Goal: Task Accomplishment & Management: Manage account settings

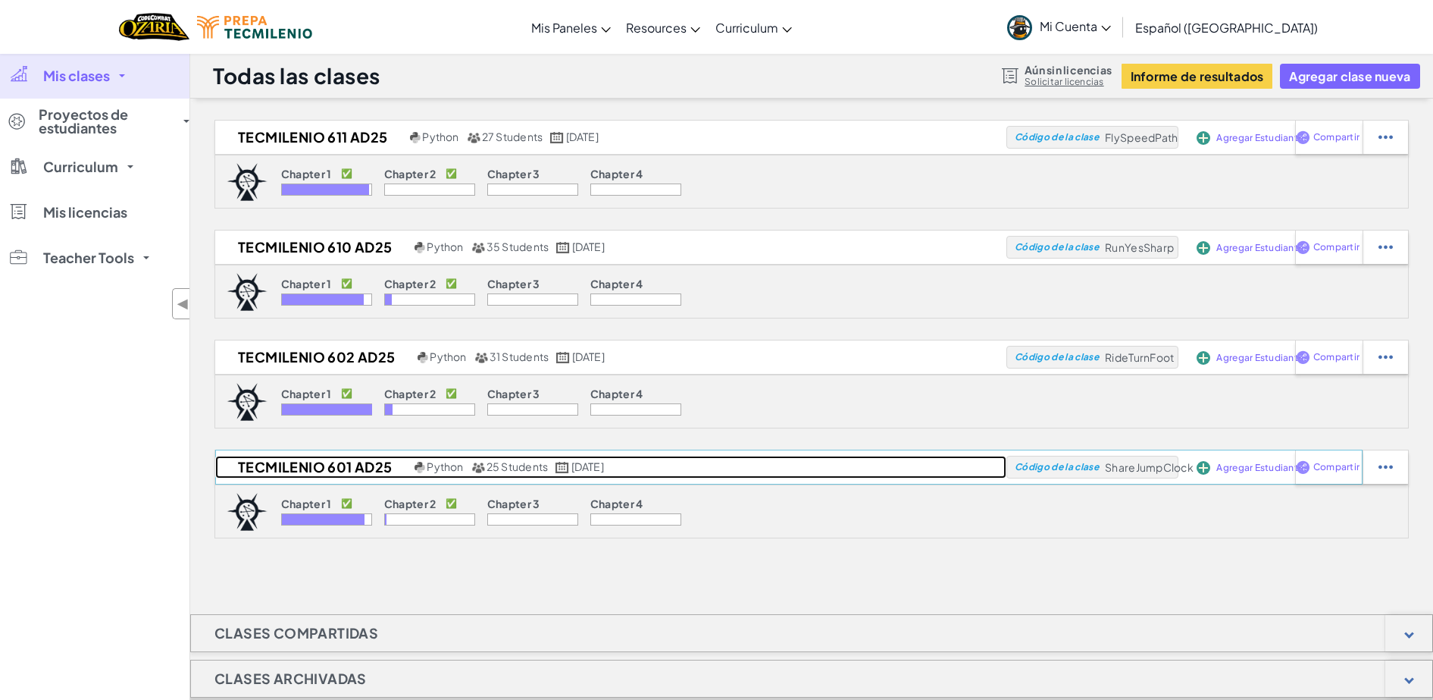
click at [299, 473] on h2 "Tecmilenio 601 AD25" at bounding box center [313, 467] width 196 height 23
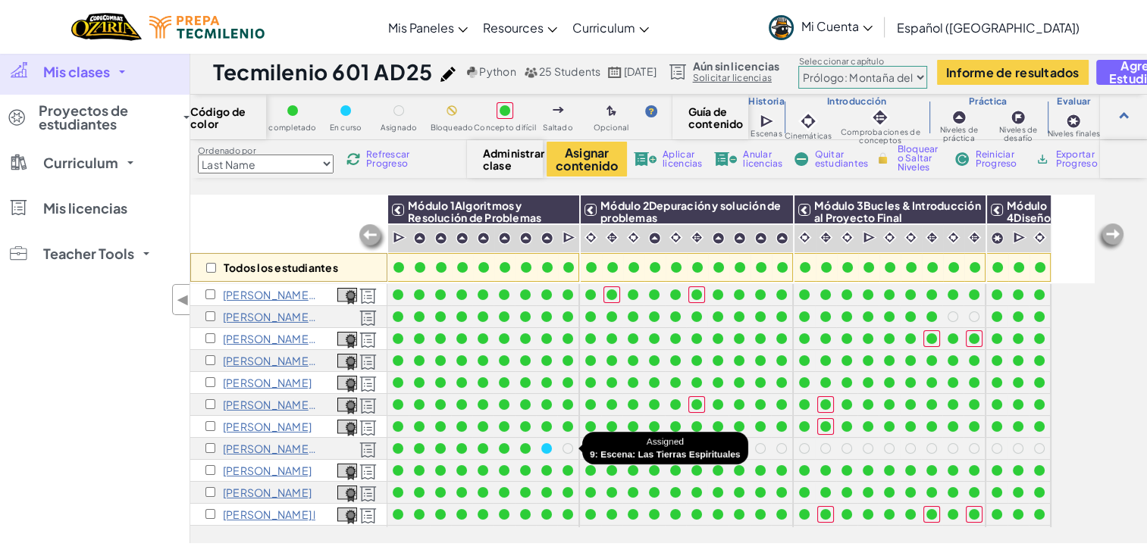
scroll to position [3, 0]
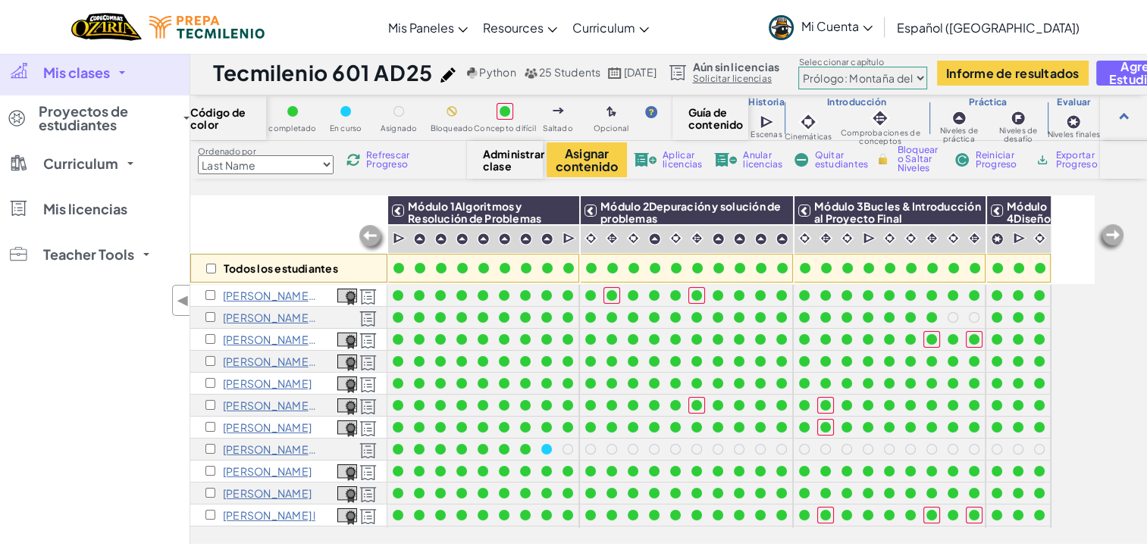
click at [370, 166] on span "Refrescar Progreso" at bounding box center [389, 160] width 47 height 18
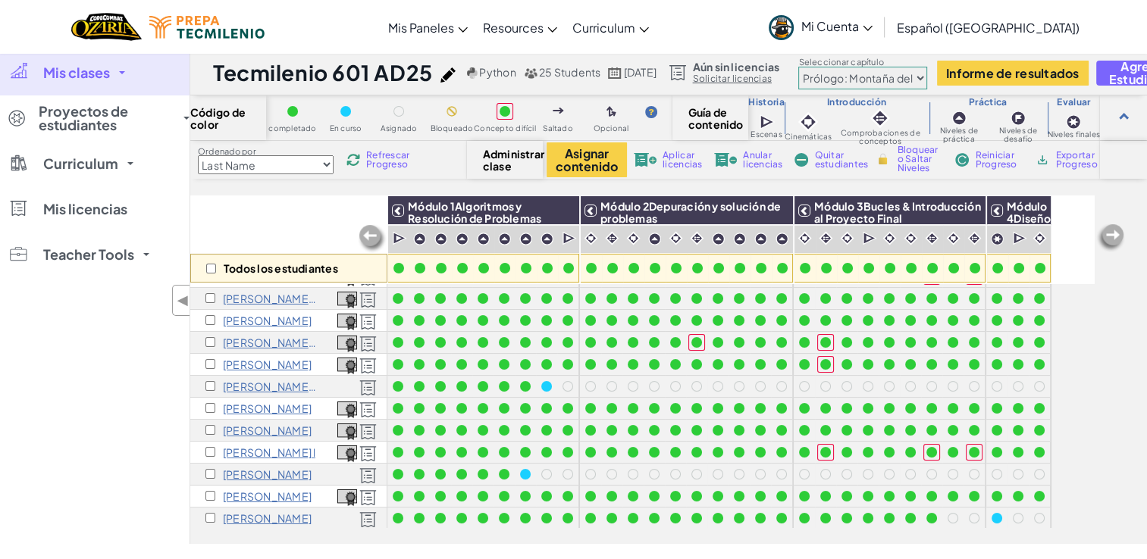
scroll to position [0, 0]
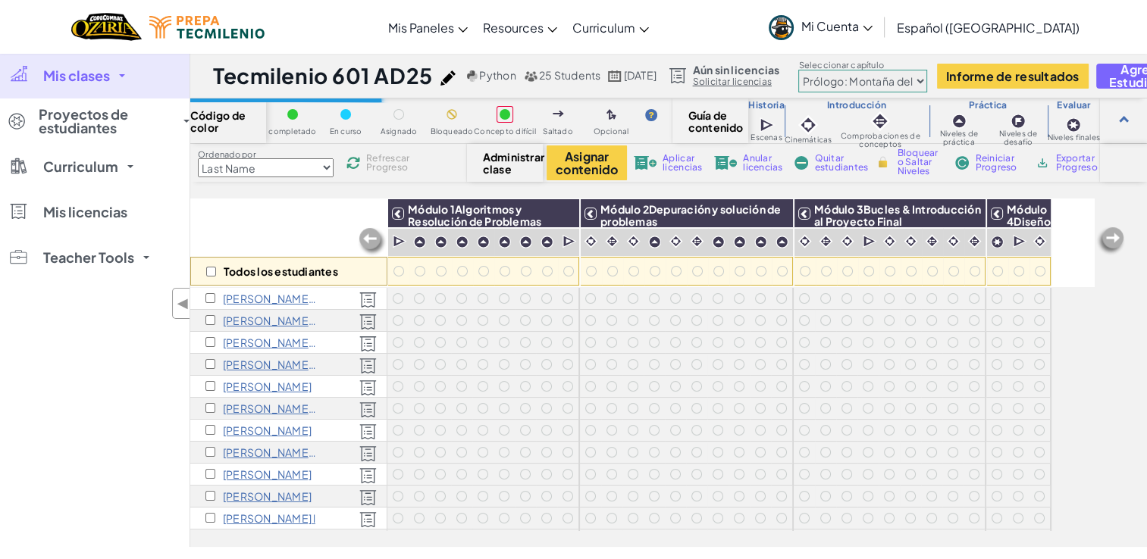
scroll to position [3, 0]
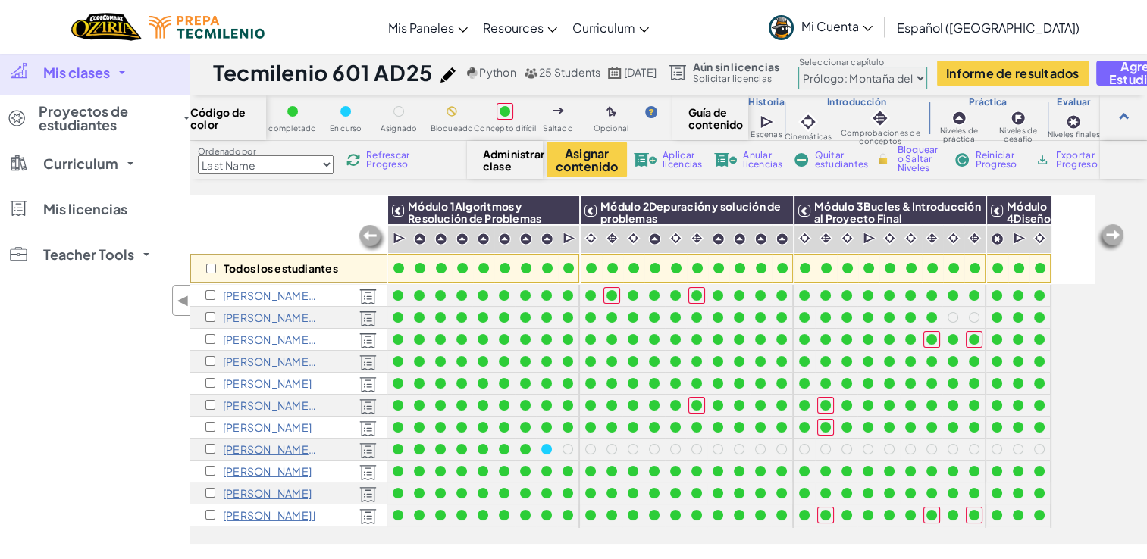
click at [260, 315] on p "[PERSON_NAME] [PERSON_NAME] a" at bounding box center [270, 318] width 95 height 12
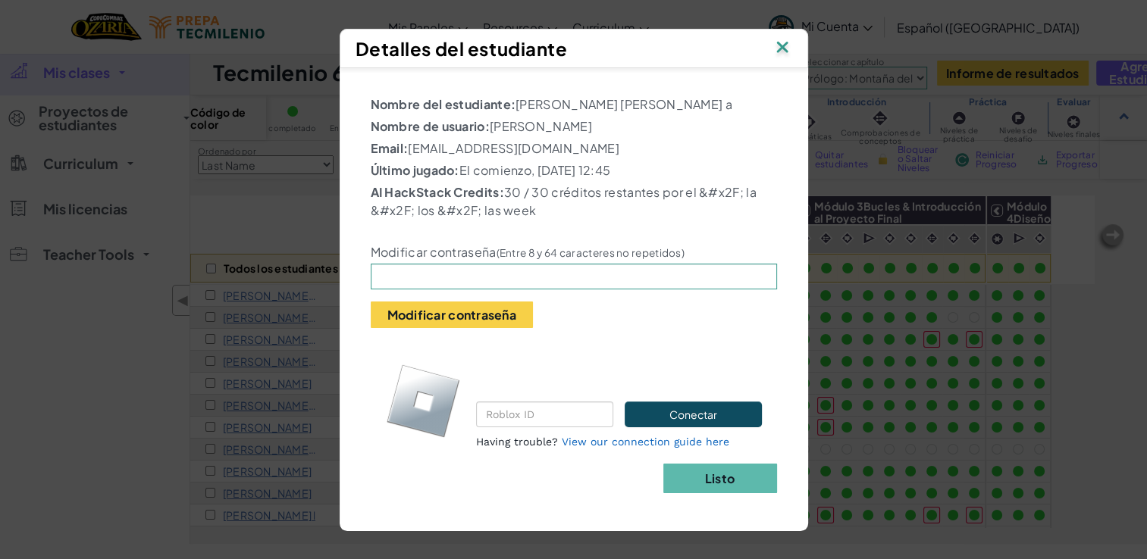
click at [781, 37] on img at bounding box center [782, 48] width 20 height 23
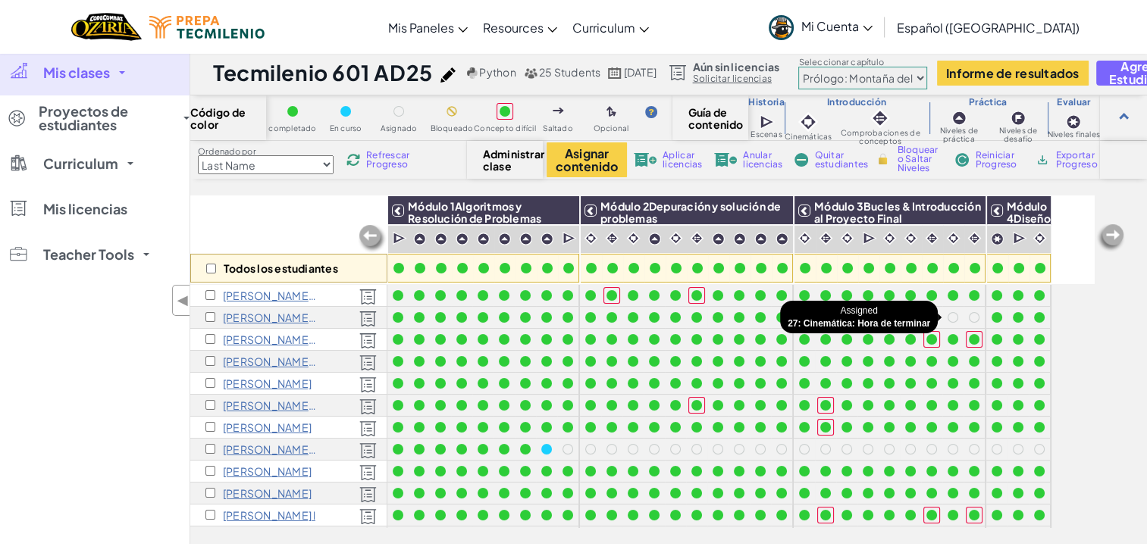
click at [951, 317] on div at bounding box center [952, 317] width 11 height 11
click at [211, 314] on input "checkbox" at bounding box center [210, 317] width 10 height 10
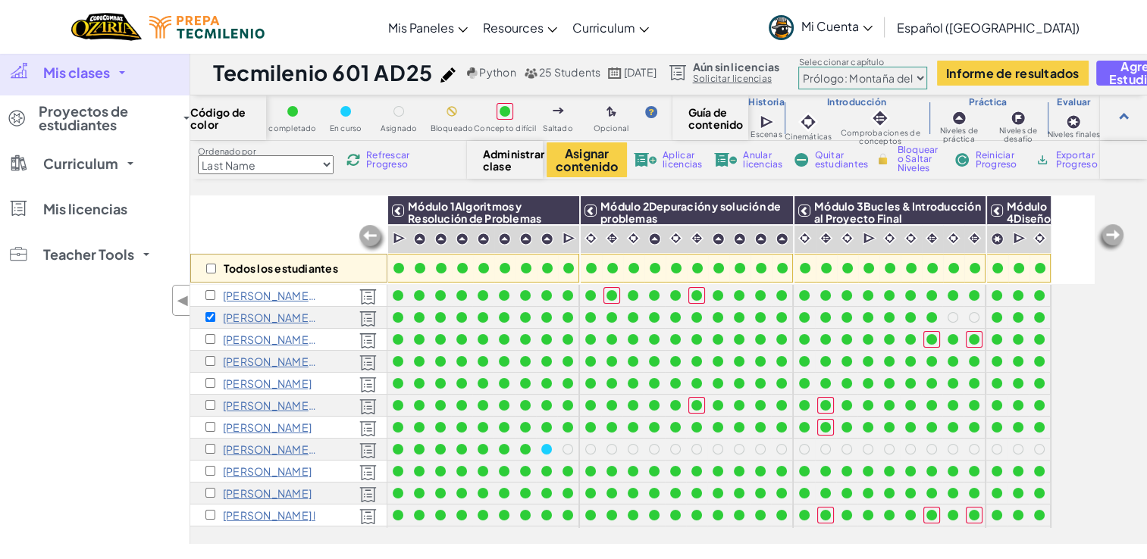
click at [913, 158] on span "Bloquear o Saltar Niveles" at bounding box center [919, 159] width 45 height 27
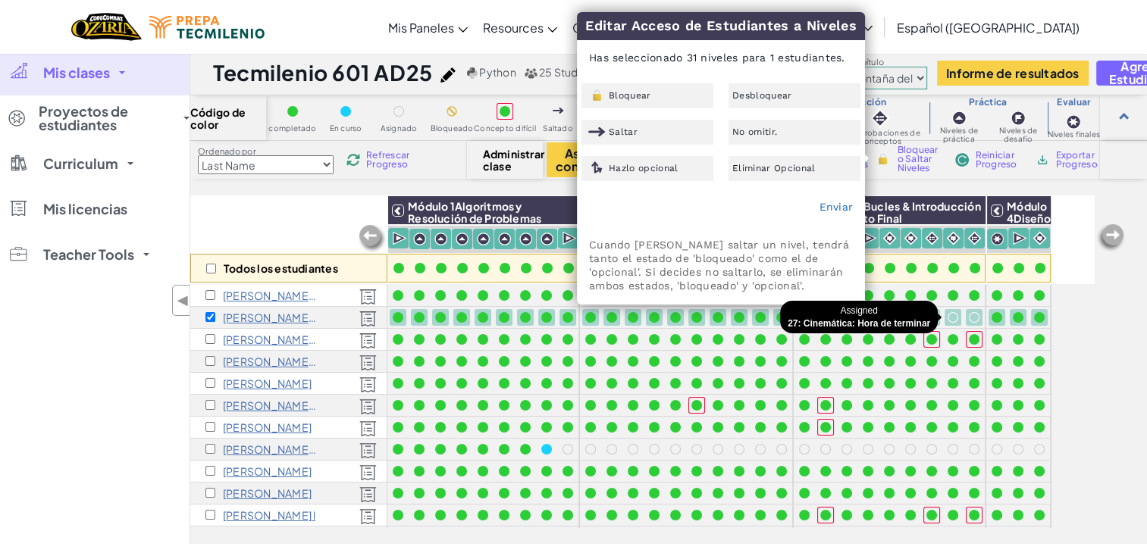
click at [950, 312] on div at bounding box center [952, 317] width 11 height 11
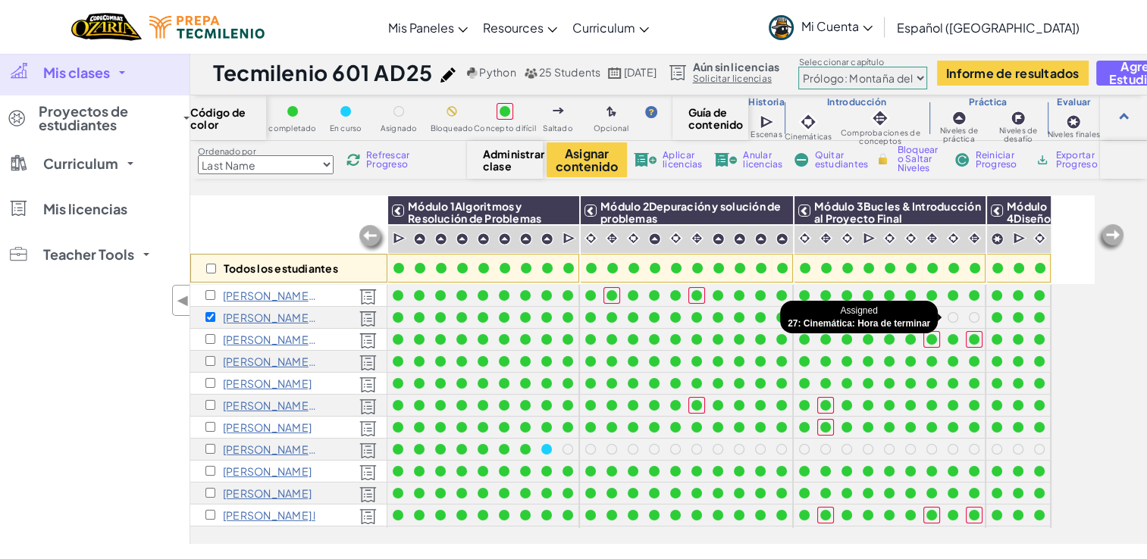
click at [950, 315] on div at bounding box center [952, 317] width 11 height 11
click at [953, 316] on div at bounding box center [952, 317] width 11 height 11
drag, startPoint x: 975, startPoint y: 314, endPoint x: 953, endPoint y: 313, distance: 22.0
click at [953, 313] on div at bounding box center [890, 559] width 193 height 549
click at [950, 313] on div at bounding box center [952, 317] width 11 height 11
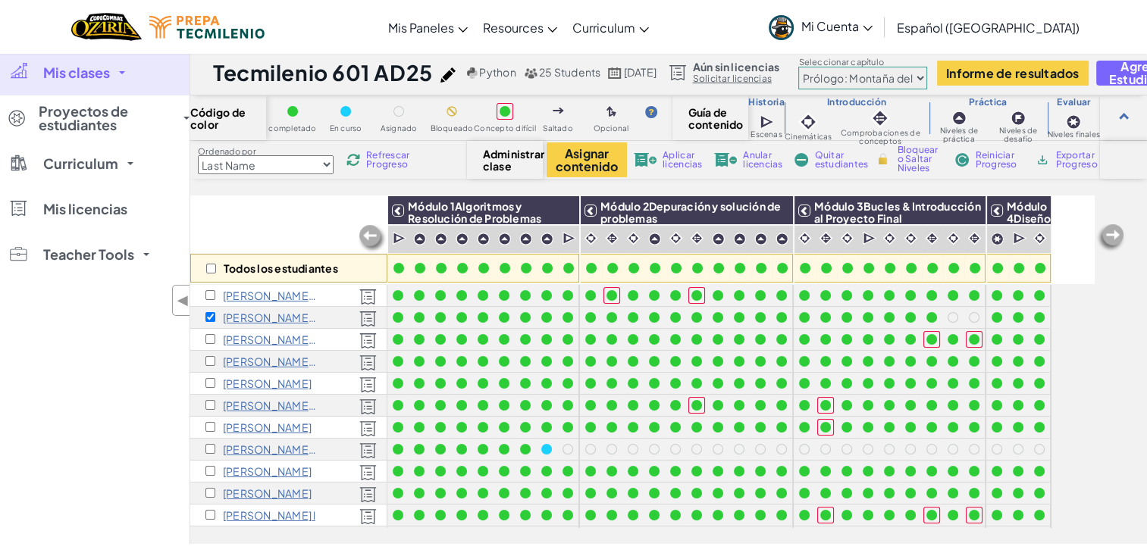
click at [950, 313] on div at bounding box center [952, 317] width 11 height 11
click at [908, 150] on span "Bloquear o Saltar Niveles" at bounding box center [919, 159] width 45 height 27
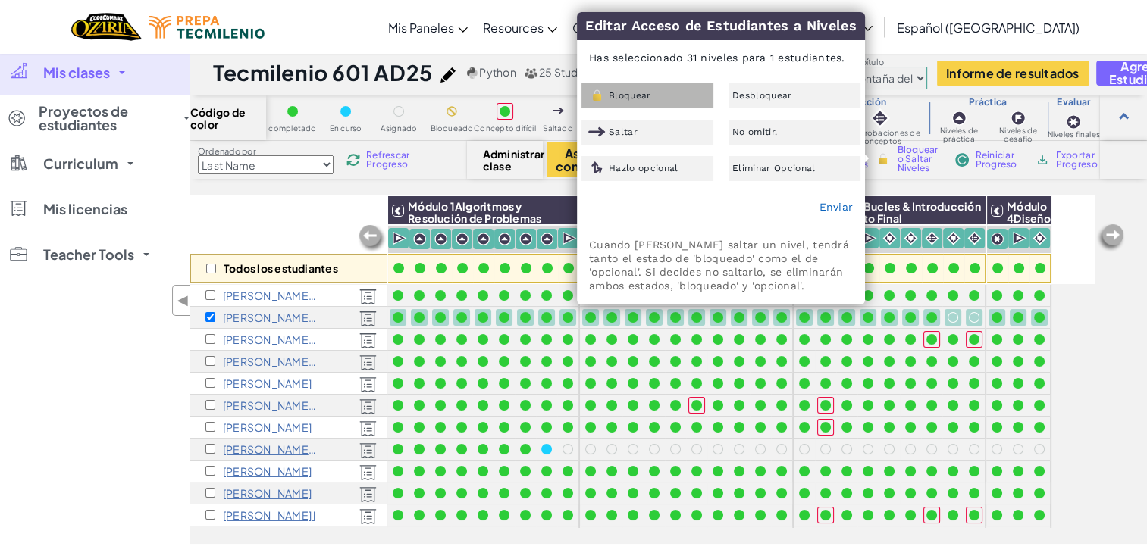
click at [634, 92] on span "Bloquear" at bounding box center [630, 95] width 42 height 9
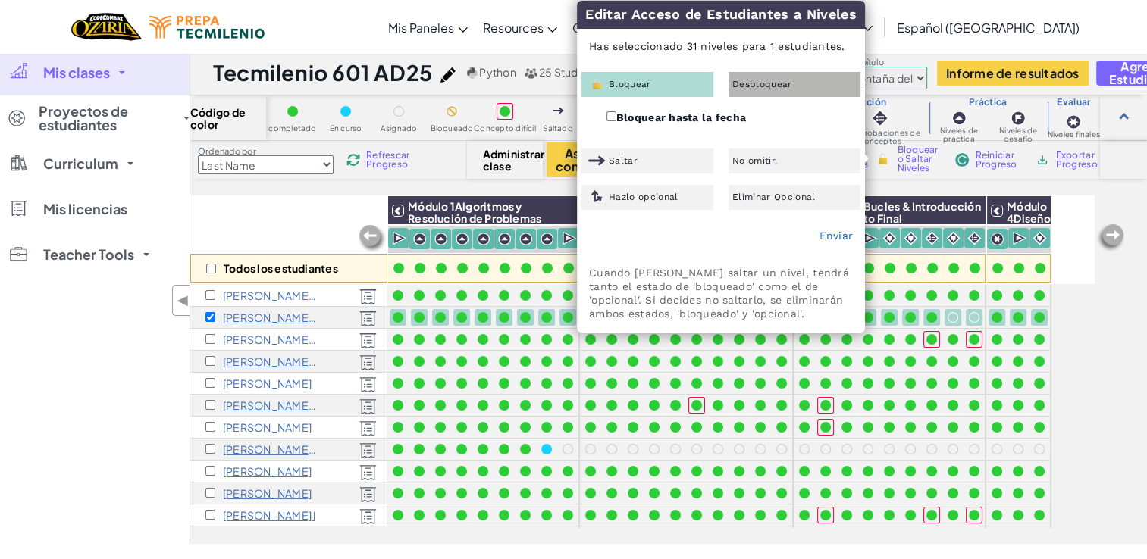
click at [758, 74] on div "Desbloquear" at bounding box center [794, 84] width 132 height 25
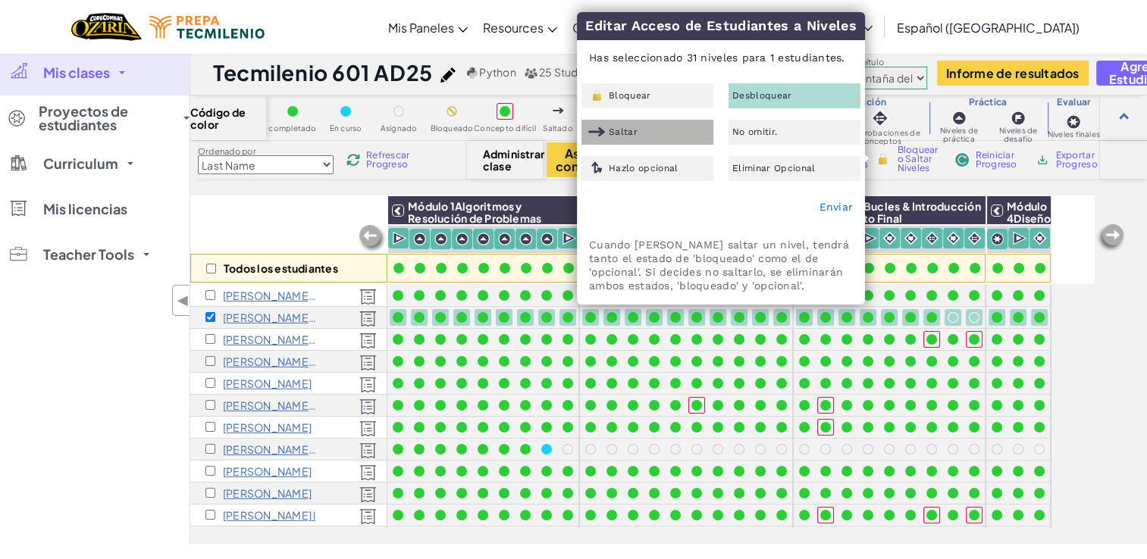
click at [640, 131] on div "Saltar" at bounding box center [647, 132] width 132 height 25
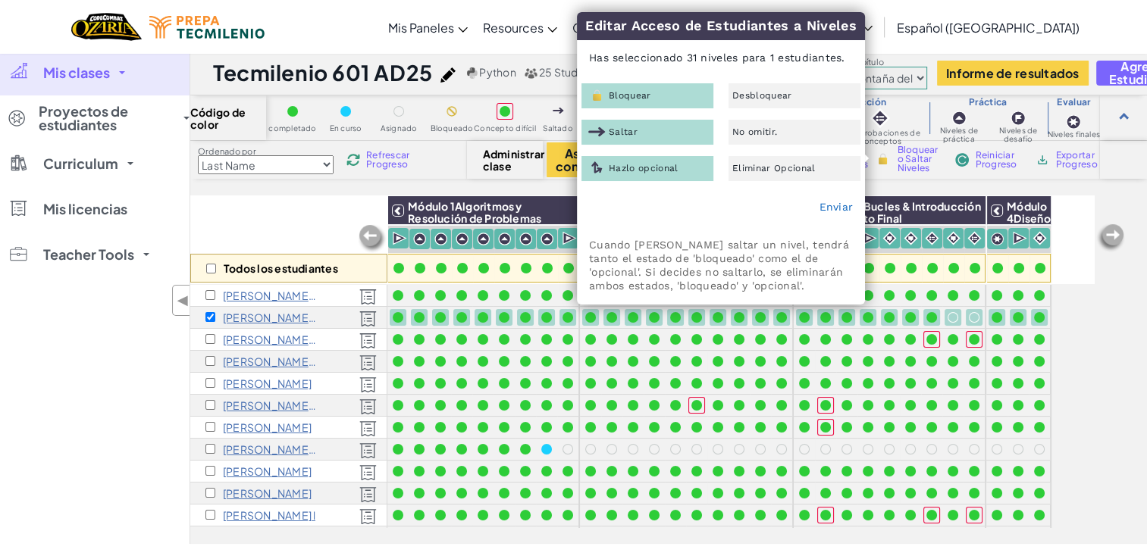
click at [667, 176] on div "Hazlo opcional" at bounding box center [647, 168] width 132 height 25
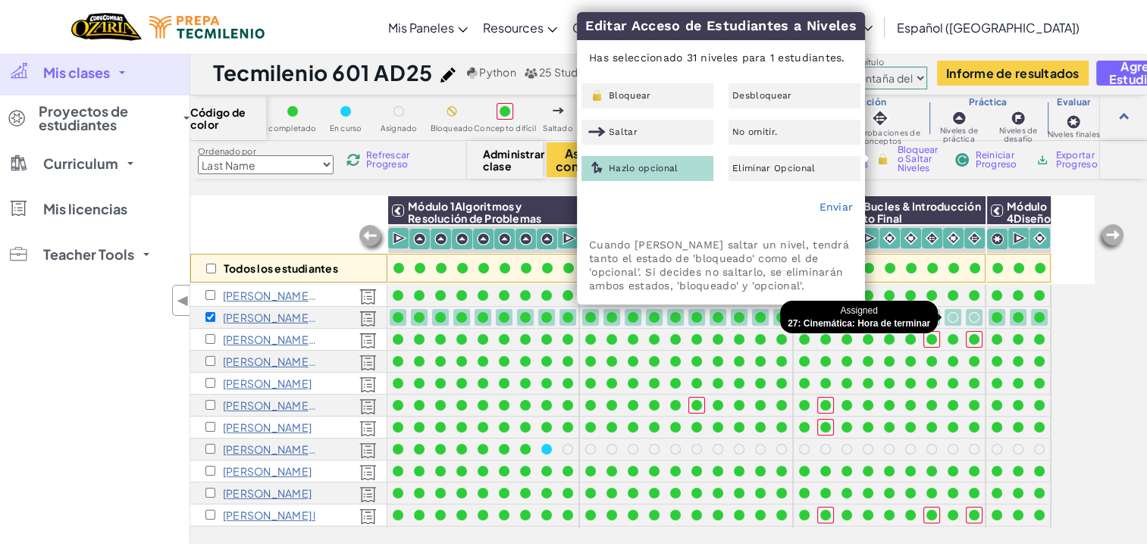
click at [952, 314] on div at bounding box center [952, 317] width 11 height 11
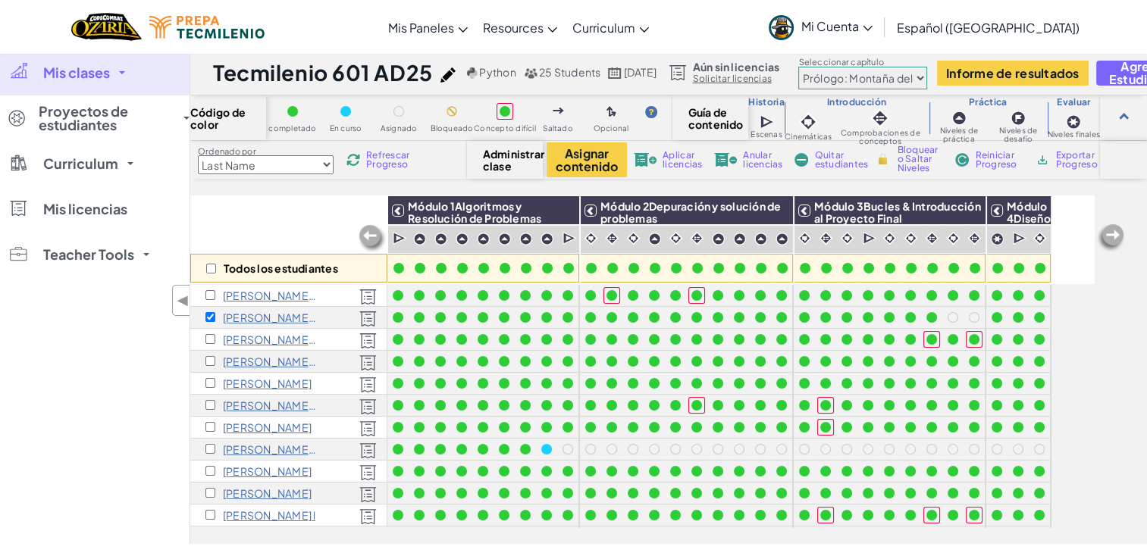
click at [952, 314] on div at bounding box center [952, 317] width 11 height 11
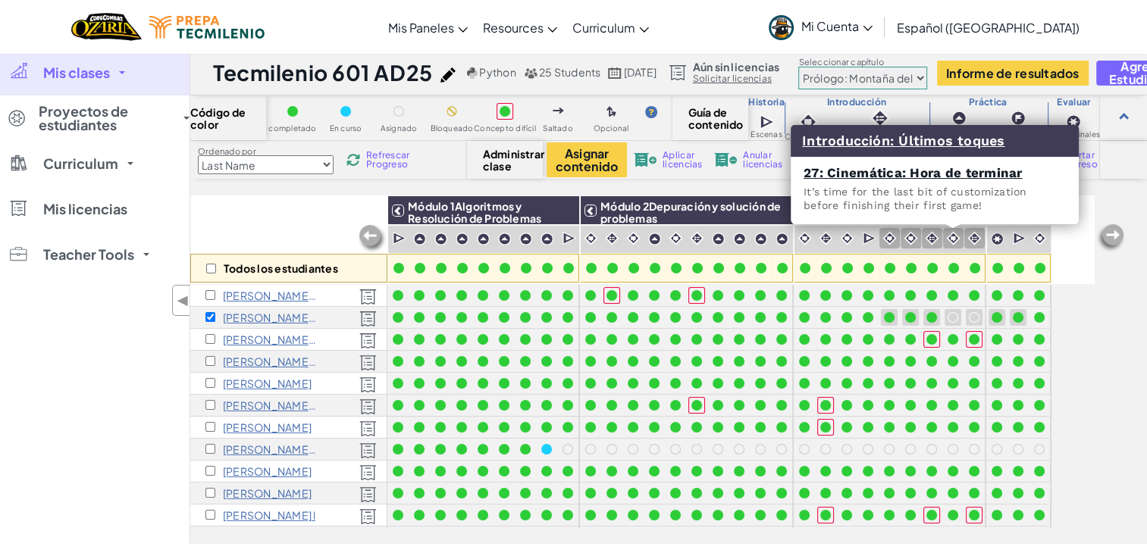
click at [956, 235] on img at bounding box center [953, 238] width 14 height 14
click at [951, 238] on img at bounding box center [953, 238] width 14 height 14
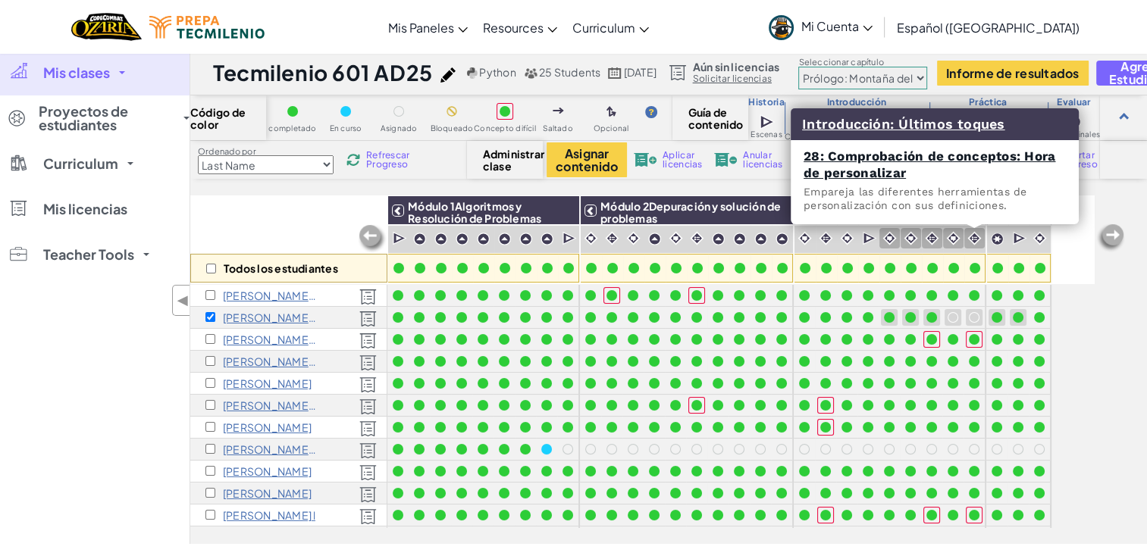
click at [970, 236] on img at bounding box center [974, 238] width 14 height 14
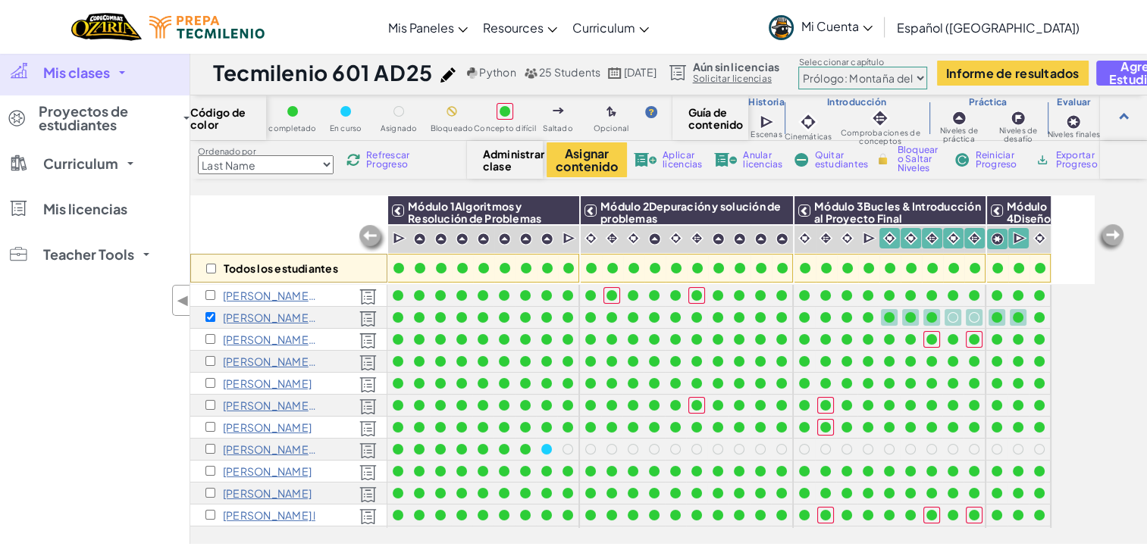
click at [919, 163] on span "Bloquear o Saltar Niveles" at bounding box center [919, 159] width 45 height 27
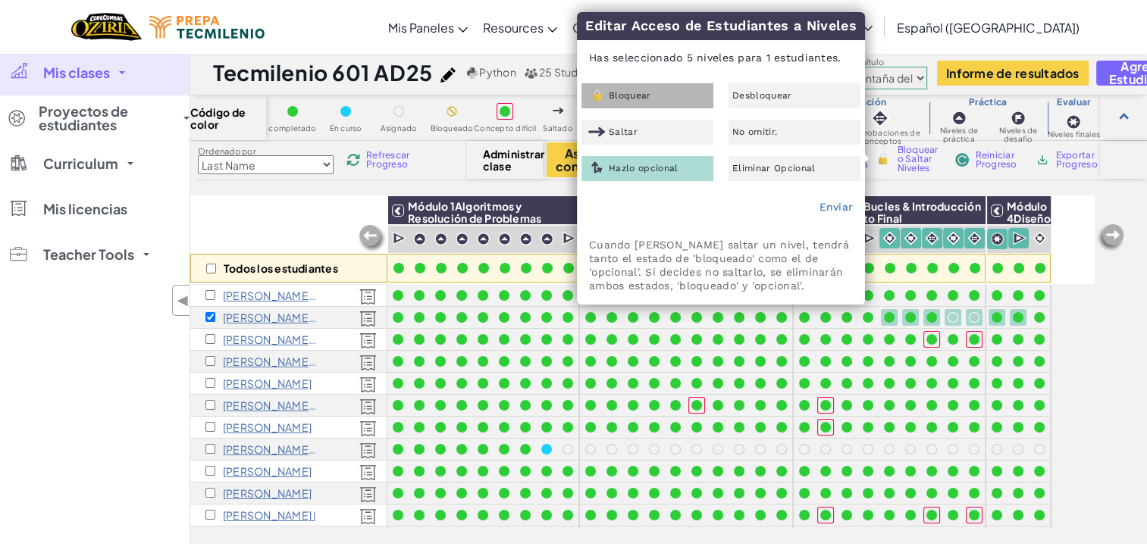
click at [674, 89] on div "Bloquear" at bounding box center [647, 95] width 132 height 25
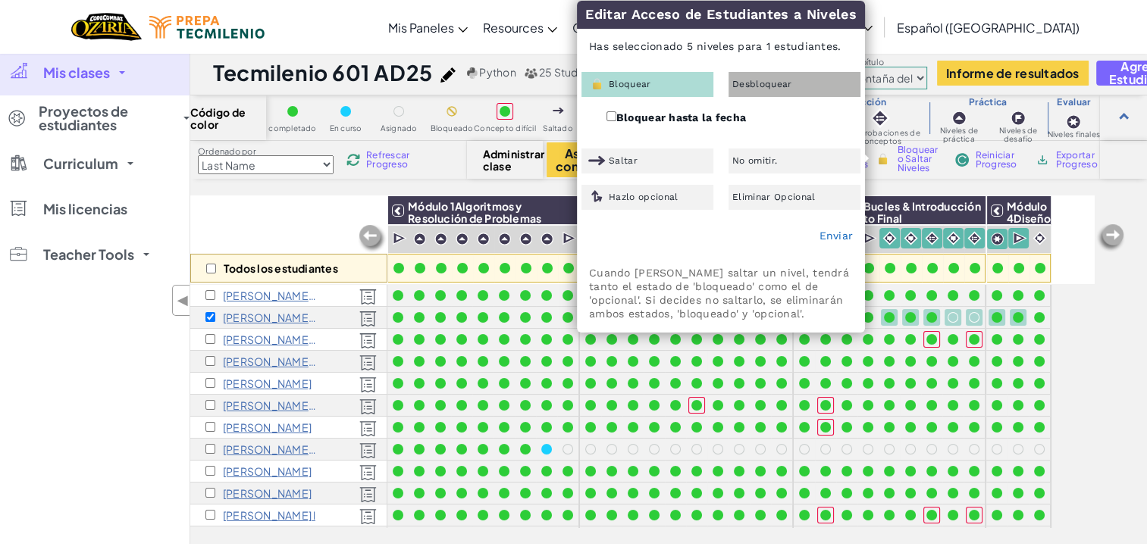
click at [764, 86] on span "Desbloquear" at bounding box center [762, 84] width 60 height 9
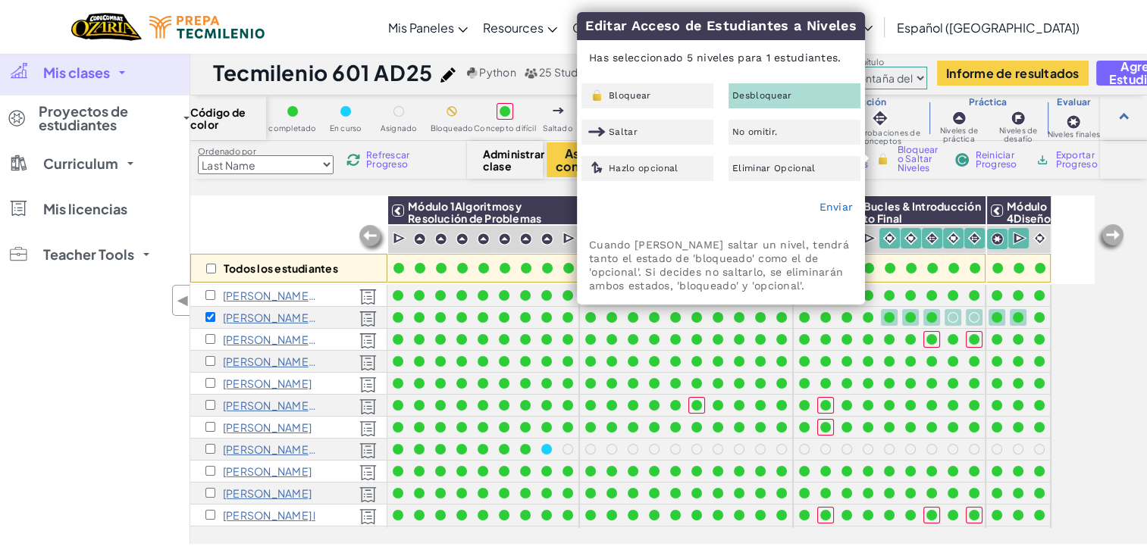
click at [72, 329] on div "Mis clases Todas las clases Tecmilenio 611 AD25 Tecmilenio 610 AD25 Tecmilenio …" at bounding box center [94, 297] width 189 height 494
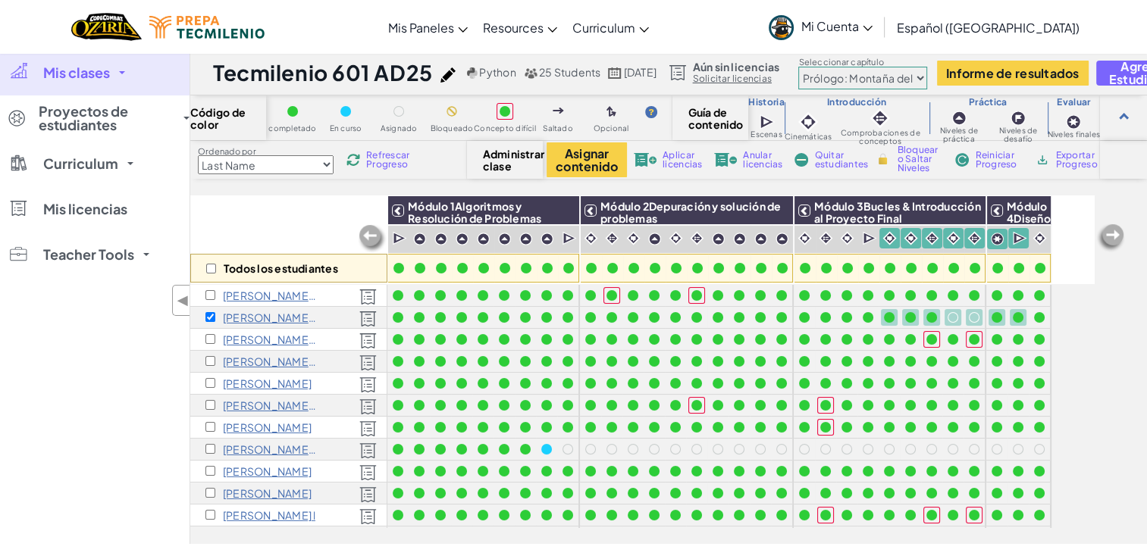
click at [388, 155] on span "Refrescar Progreso" at bounding box center [389, 160] width 47 height 18
click at [393, 154] on span "Refrescar Progreso" at bounding box center [389, 160] width 47 height 18
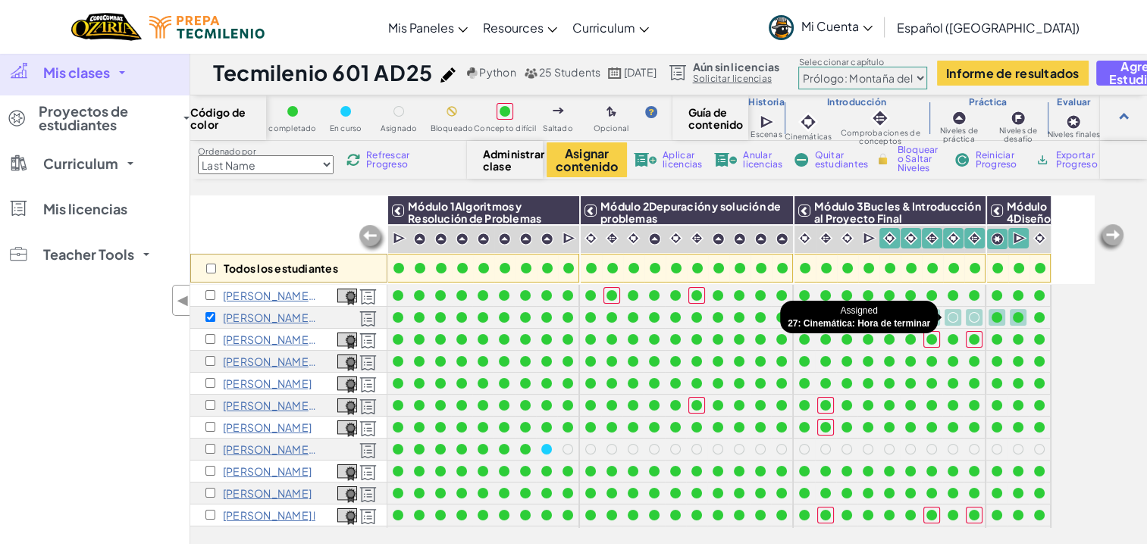
click at [954, 316] on div at bounding box center [952, 317] width 11 height 11
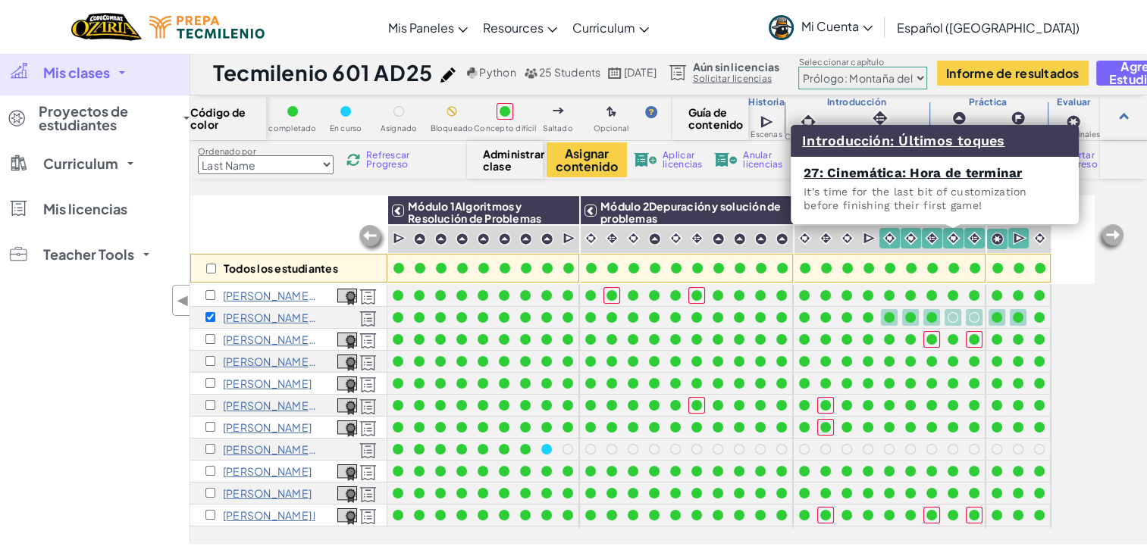
click at [949, 233] on img at bounding box center [953, 238] width 14 height 14
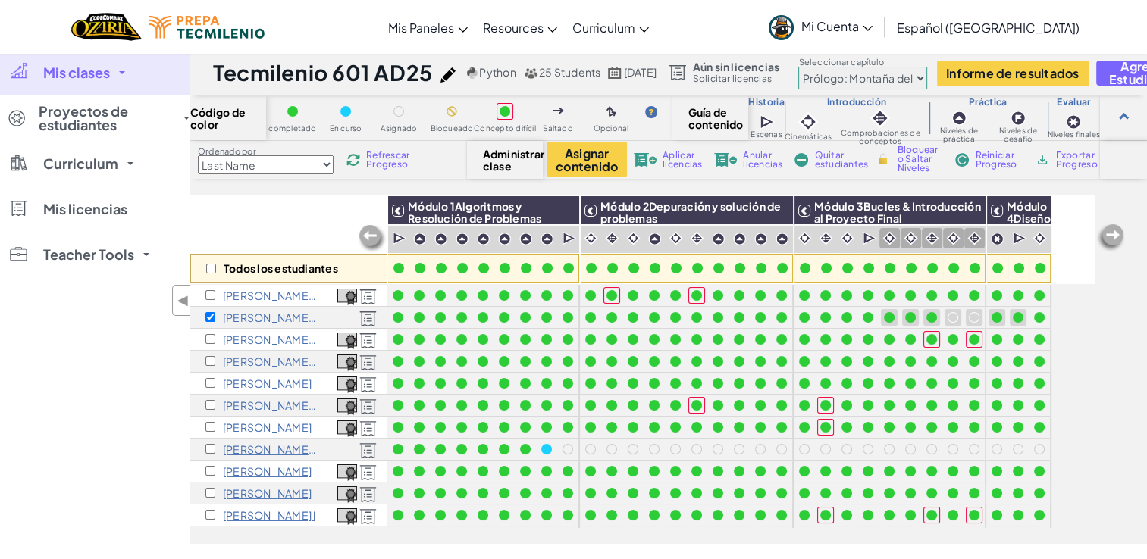
click at [949, 233] on img at bounding box center [953, 238] width 14 height 14
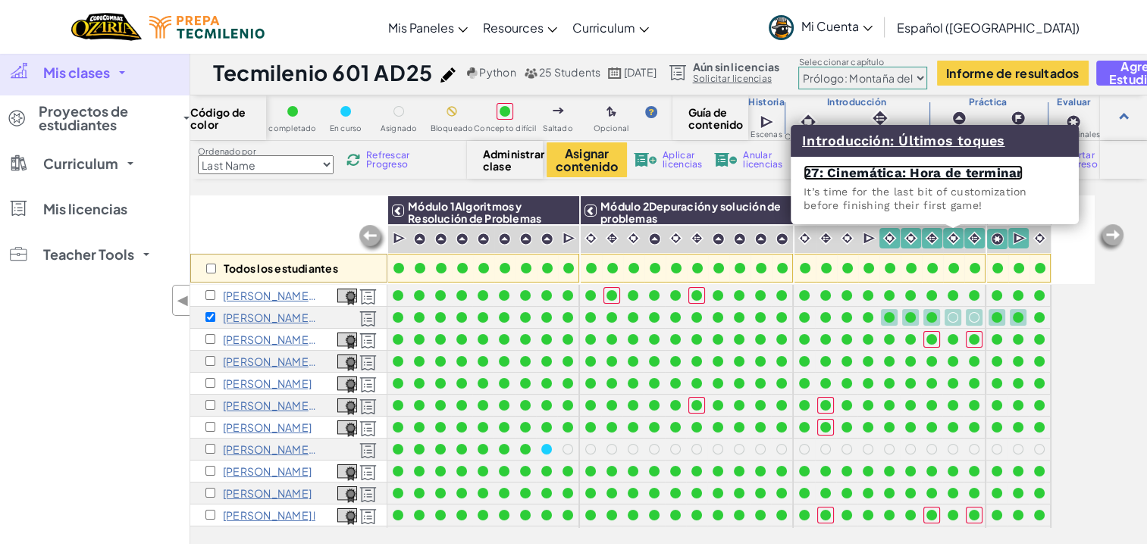
click at [937, 174] on link "27: Cinemática: Hora de terminar" at bounding box center [912, 172] width 219 height 15
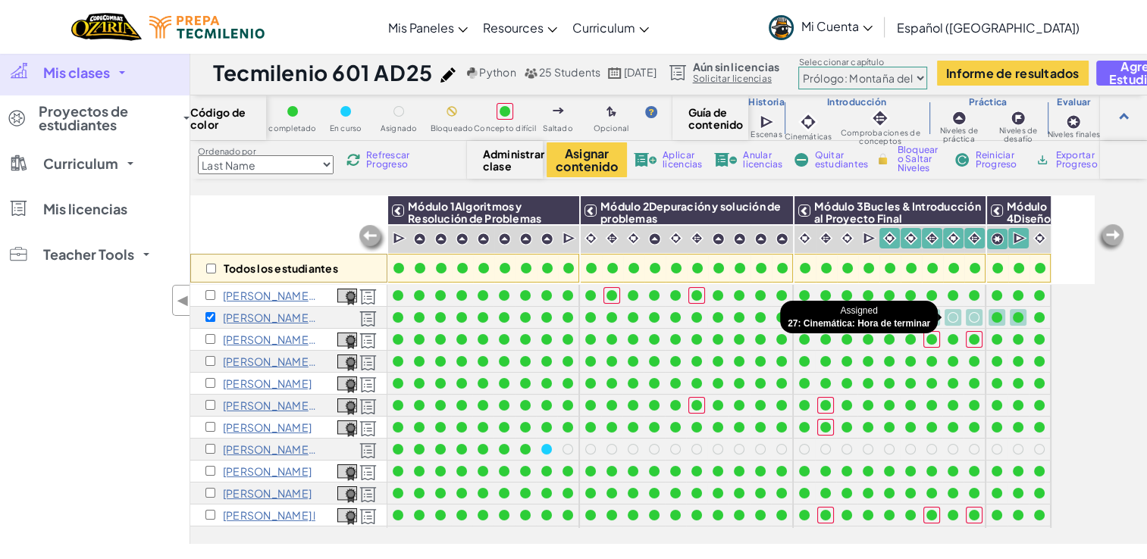
click at [953, 318] on div at bounding box center [952, 317] width 11 height 11
click at [952, 316] on div at bounding box center [952, 317] width 11 height 11
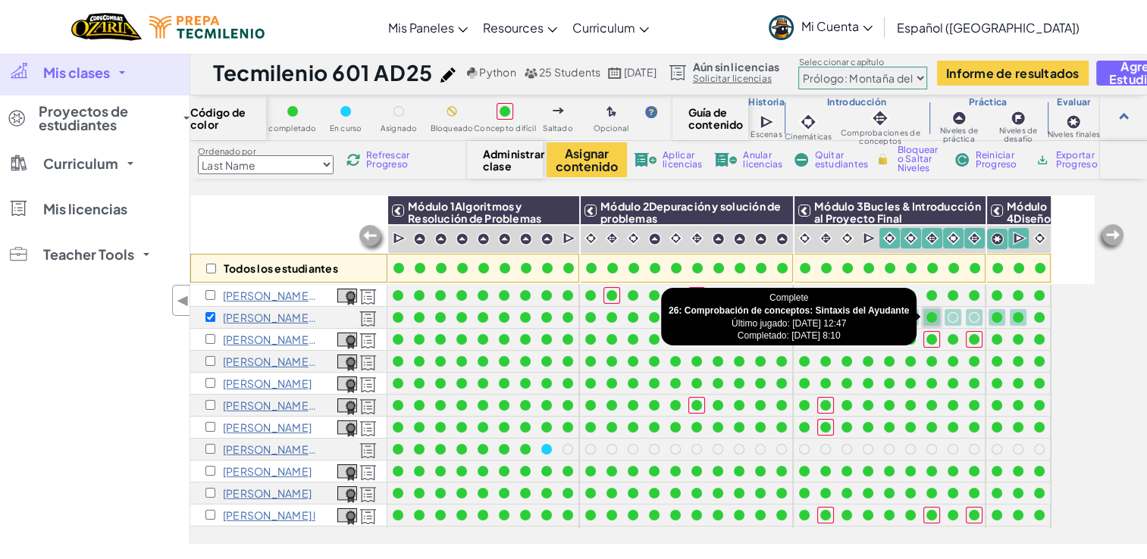
click at [934, 317] on div at bounding box center [931, 317] width 11 height 11
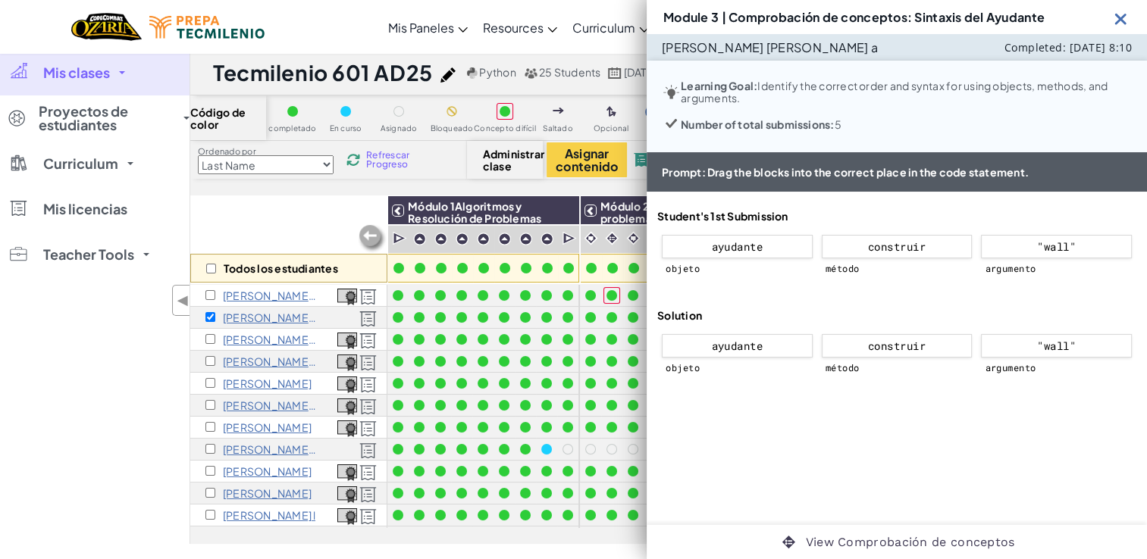
click at [1121, 16] on img at bounding box center [1120, 18] width 19 height 19
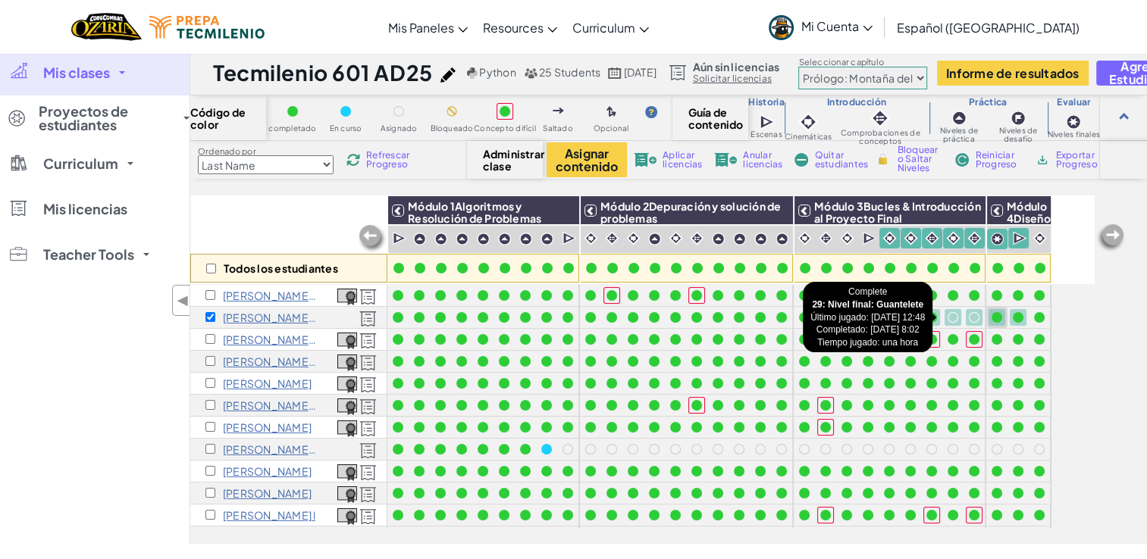
click at [997, 316] on div at bounding box center [996, 317] width 11 height 11
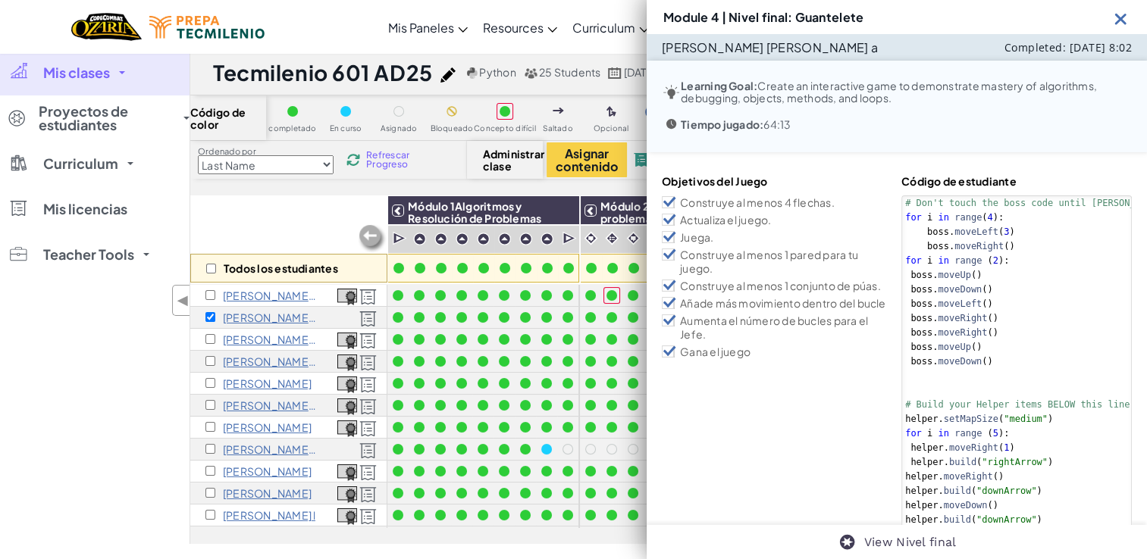
click at [1119, 16] on img at bounding box center [1120, 18] width 19 height 19
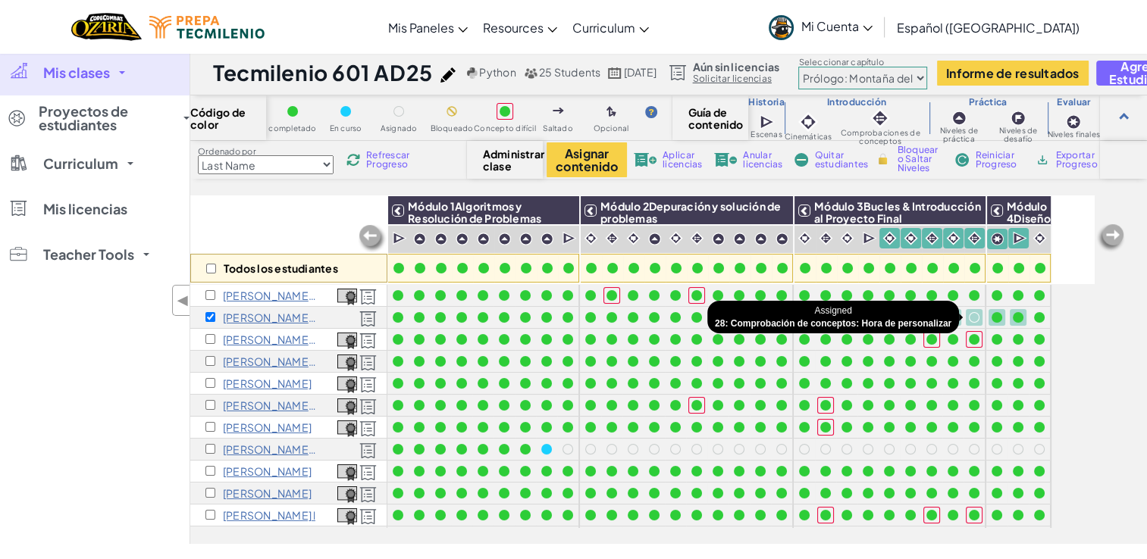
click at [968, 312] on div at bounding box center [974, 317] width 17 height 17
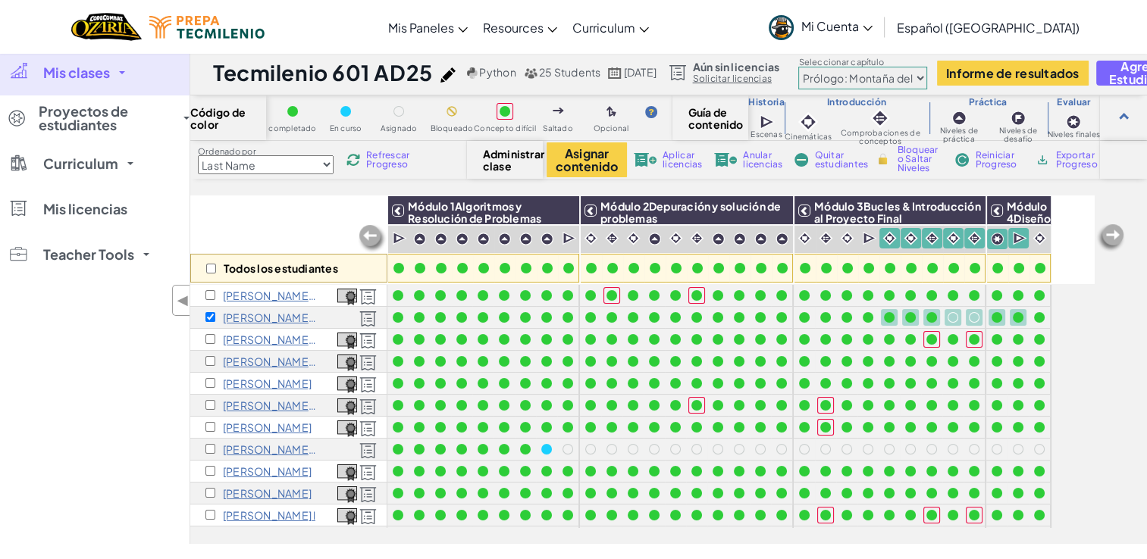
click at [974, 315] on div at bounding box center [974, 317] width 11 height 11
click at [244, 321] on p "[PERSON_NAME] [PERSON_NAME] a" at bounding box center [270, 318] width 95 height 12
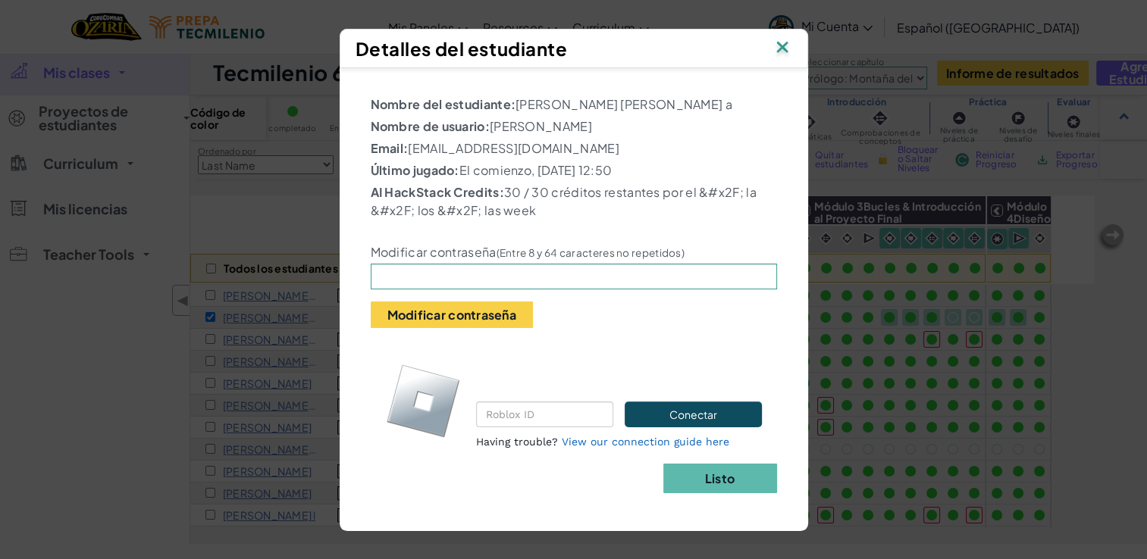
click at [781, 42] on img at bounding box center [782, 48] width 20 height 23
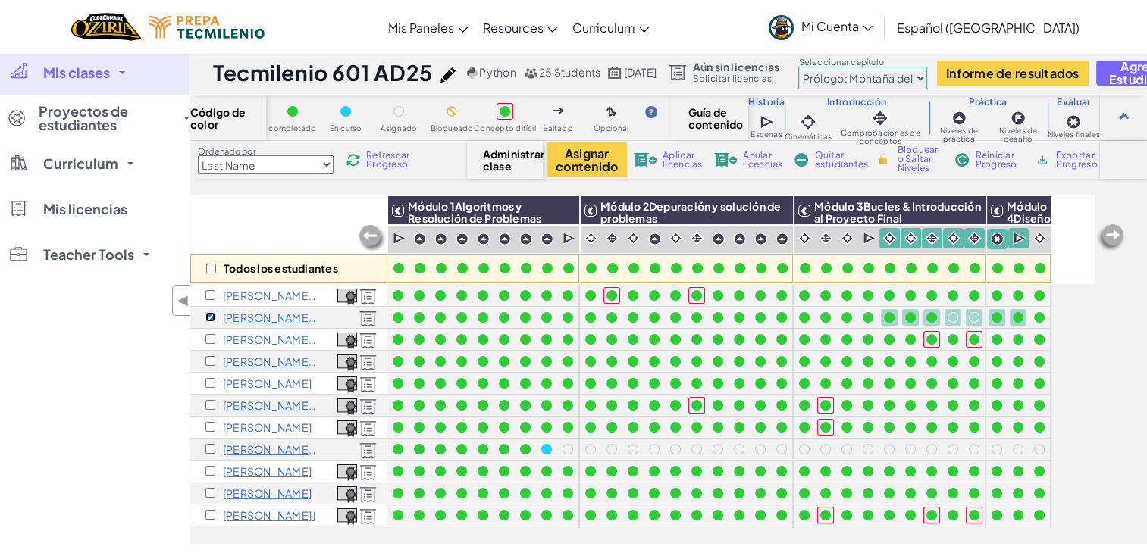
click at [209, 318] on input "checkbox" at bounding box center [210, 317] width 10 height 10
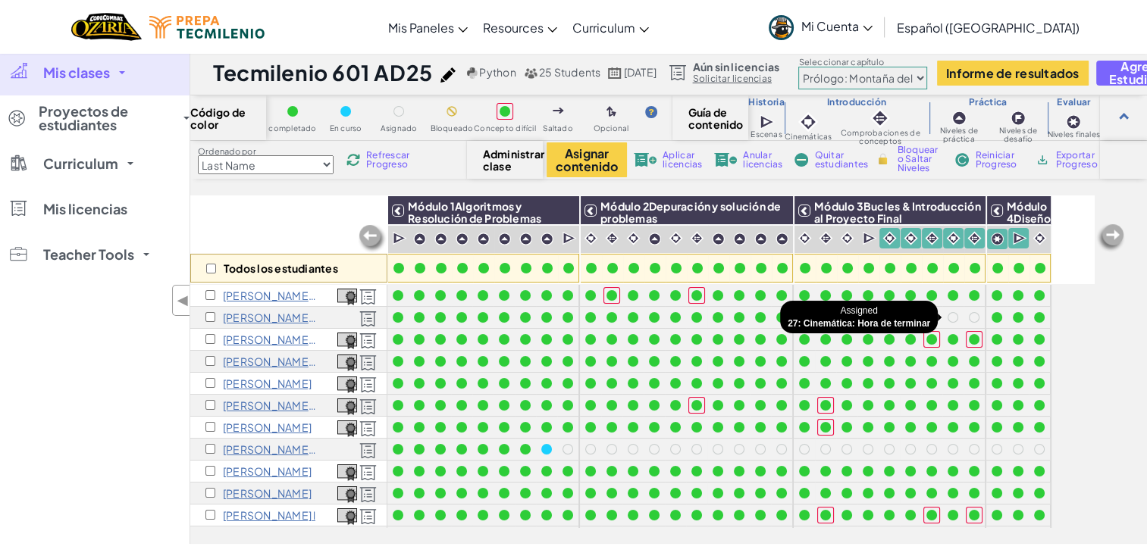
click at [952, 316] on div at bounding box center [952, 317] width 11 height 11
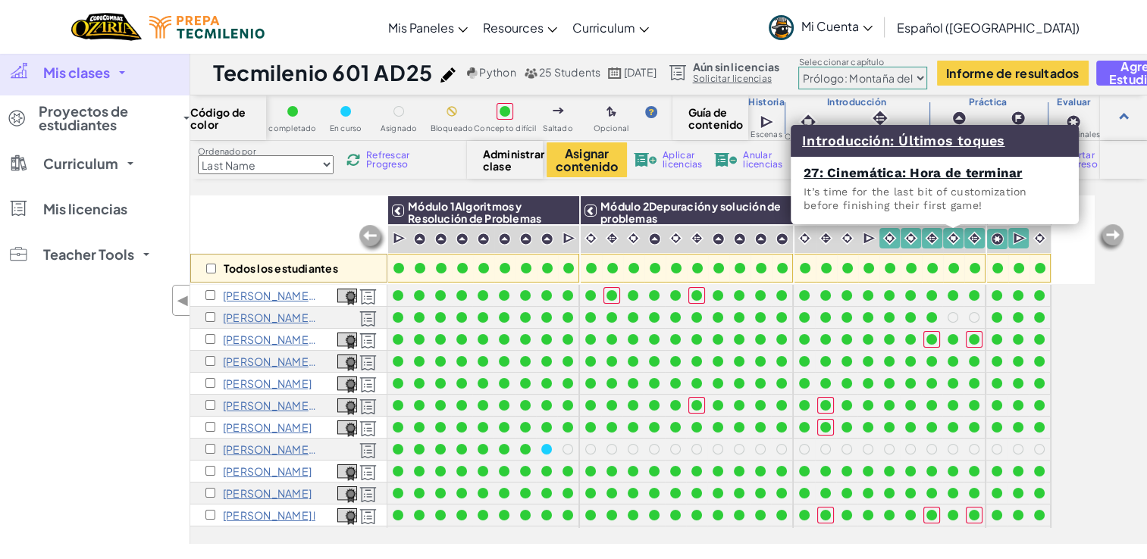
click at [953, 235] on img at bounding box center [953, 238] width 14 height 14
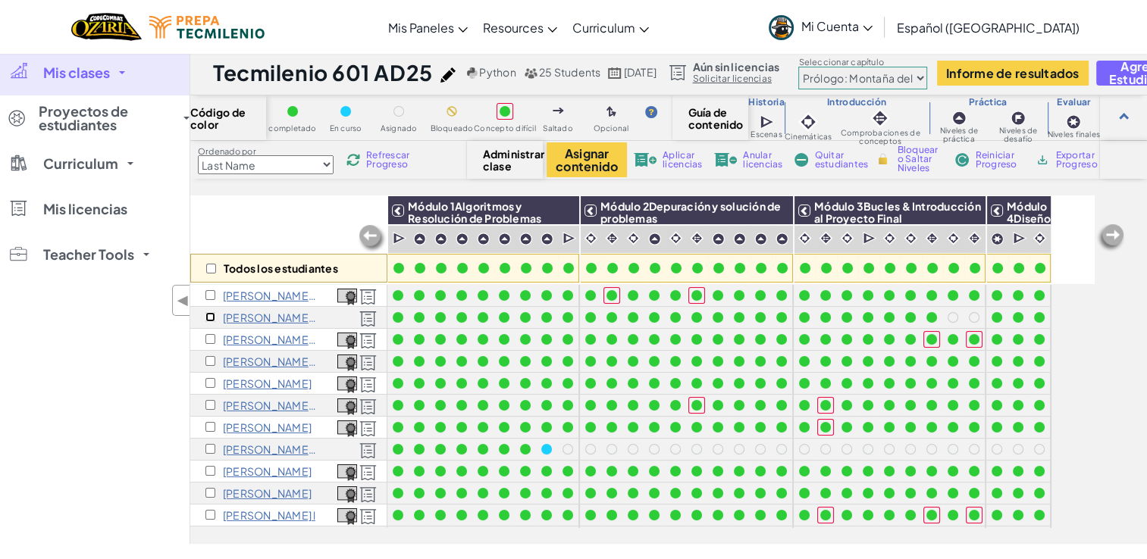
click at [211, 312] on input "checkbox" at bounding box center [210, 317] width 10 height 10
click at [918, 160] on span "Bloquear o Saltar Niveles" at bounding box center [919, 159] width 45 height 27
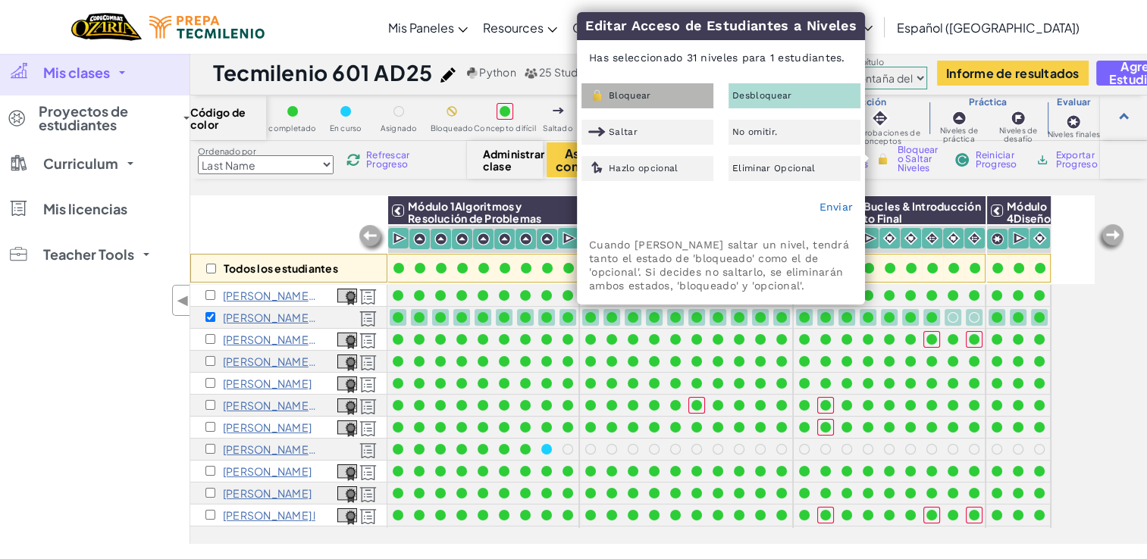
click at [640, 89] on div "Bloquear" at bounding box center [647, 95] width 132 height 25
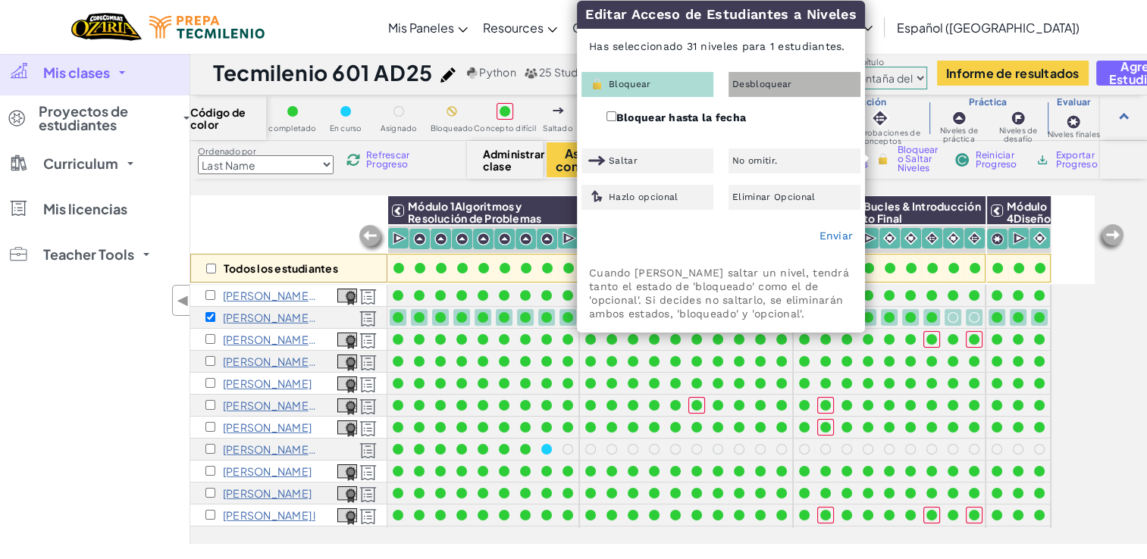
click at [784, 77] on div "Desbloquear" at bounding box center [794, 84] width 132 height 25
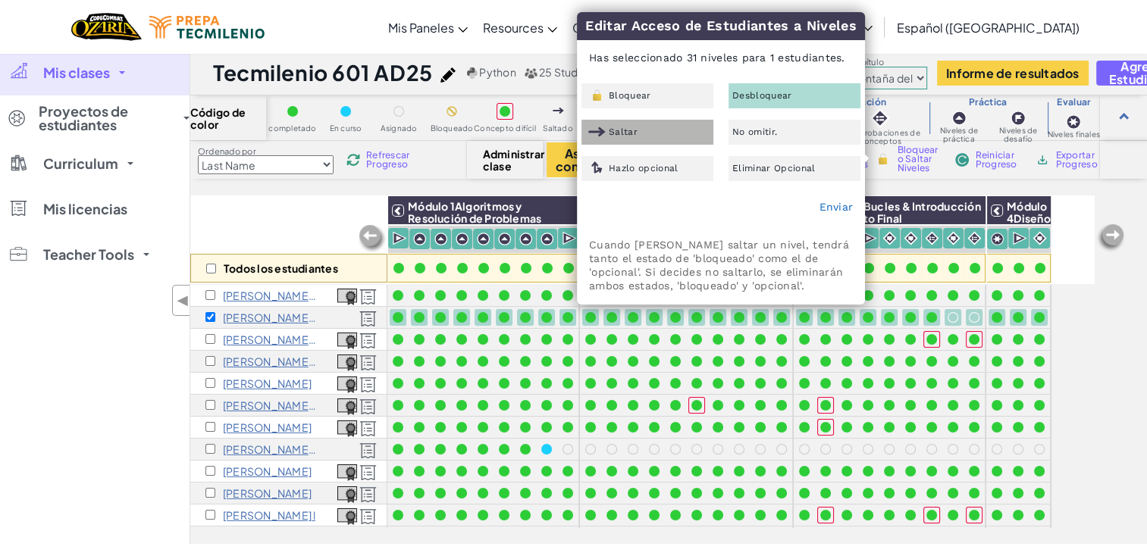
click at [635, 132] on span "Saltar" at bounding box center [623, 131] width 29 height 9
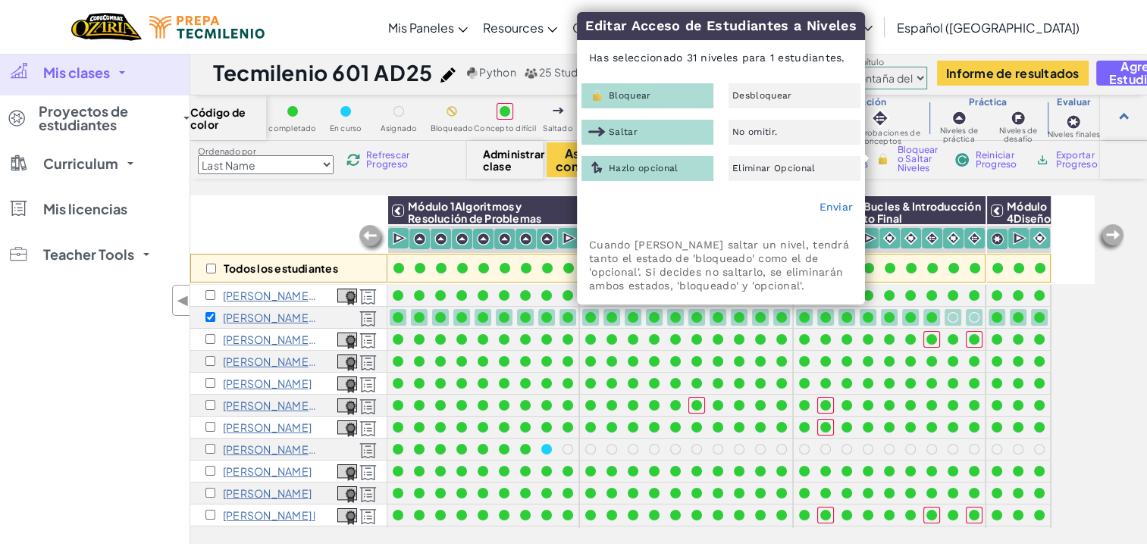
click at [647, 164] on span "Hazlo opcional" at bounding box center [644, 168] width 70 height 9
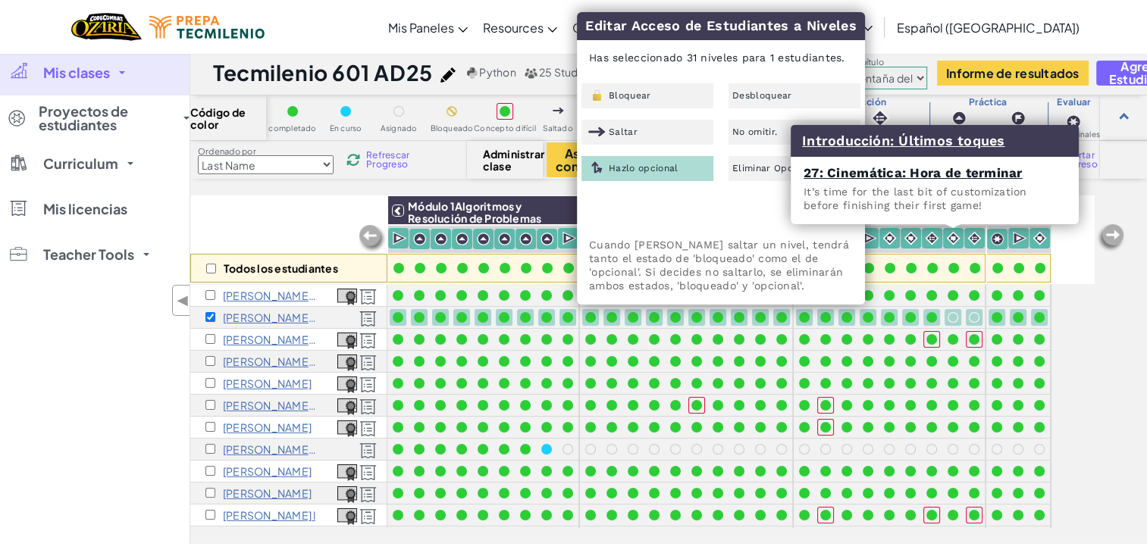
drag, startPoint x: 950, startPoint y: 234, endPoint x: 130, endPoint y: 368, distance: 830.2
click at [130, 368] on div "Mis clases Todas las clases Tecmilenio 611 AD25 Tecmilenio 610 AD25 Tecmilenio …" at bounding box center [94, 297] width 189 height 494
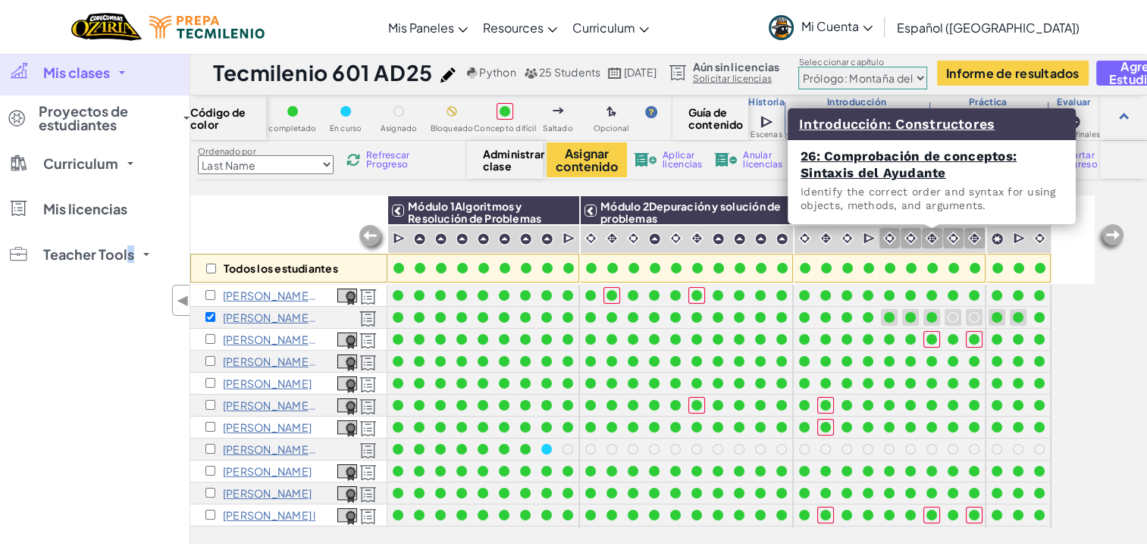
click at [928, 236] on img at bounding box center [932, 238] width 14 height 14
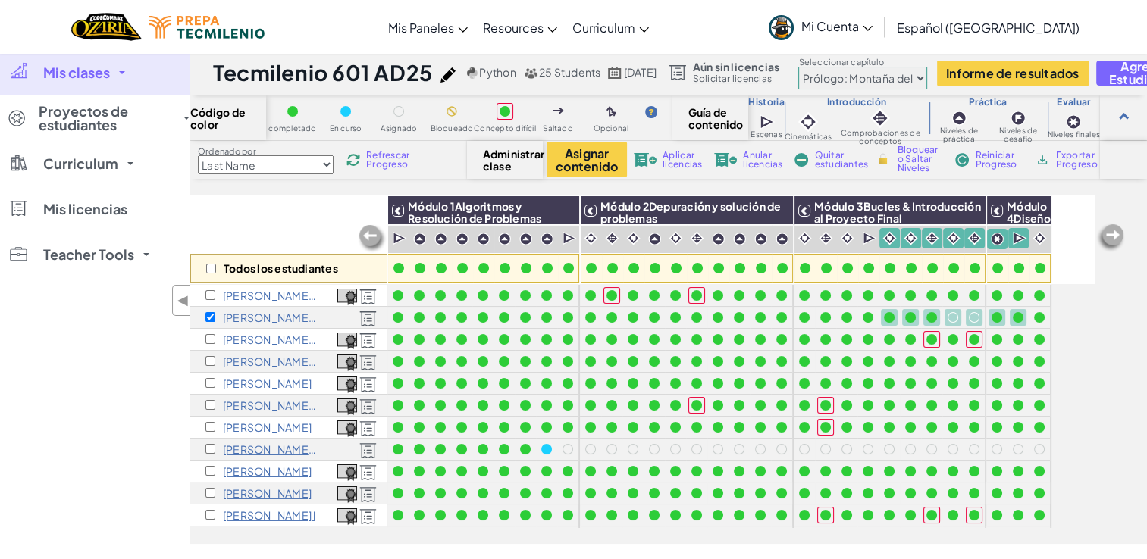
click at [922, 155] on span "Bloquear o Saltar Niveles" at bounding box center [919, 159] width 45 height 27
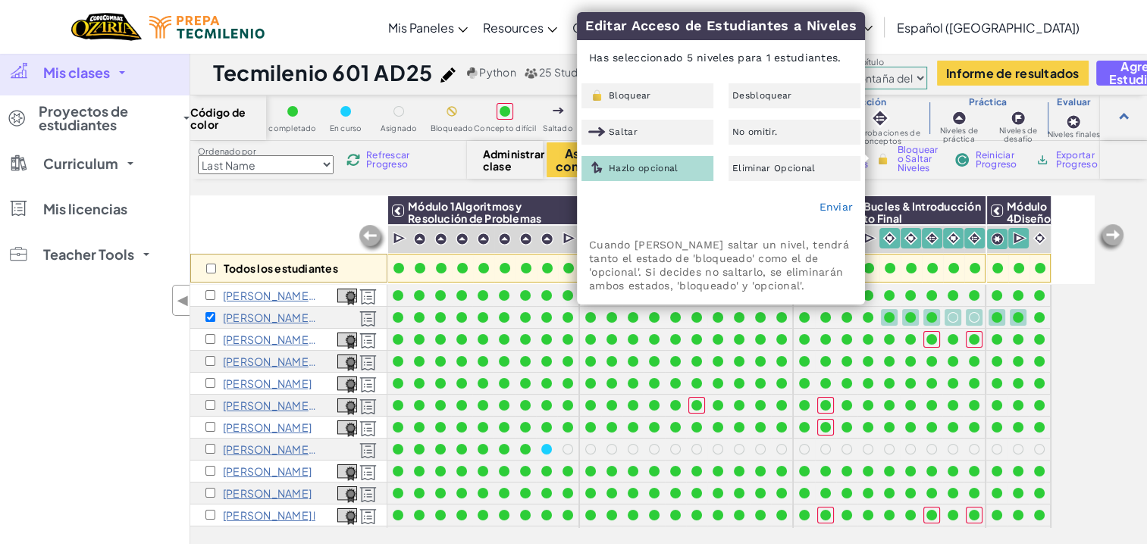
click at [629, 156] on div "Hazlo opcional" at bounding box center [647, 168] width 132 height 25
click at [825, 204] on link "Enviar" at bounding box center [836, 207] width 34 height 12
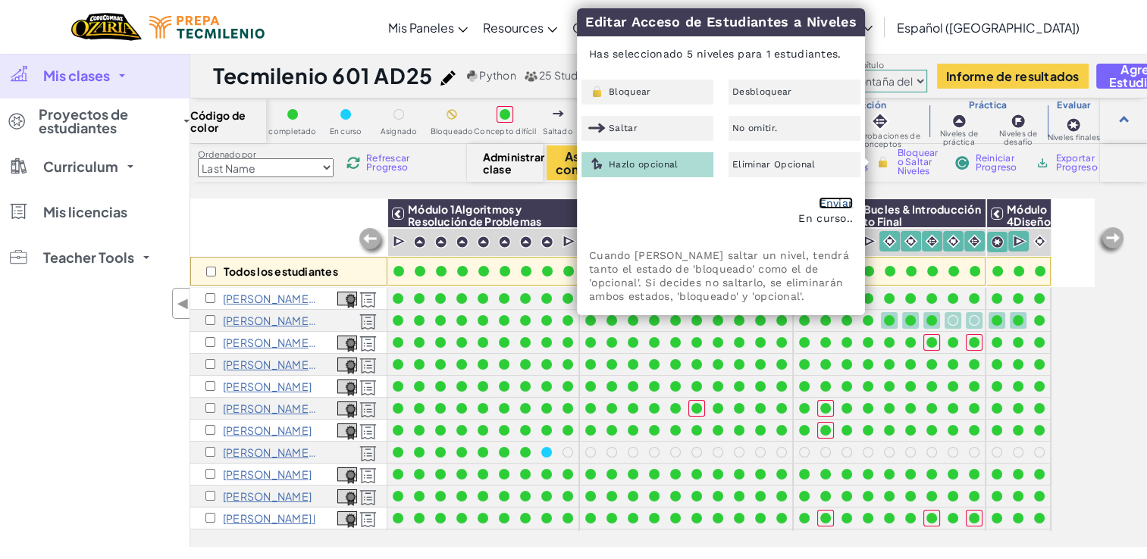
checkbox input "false"
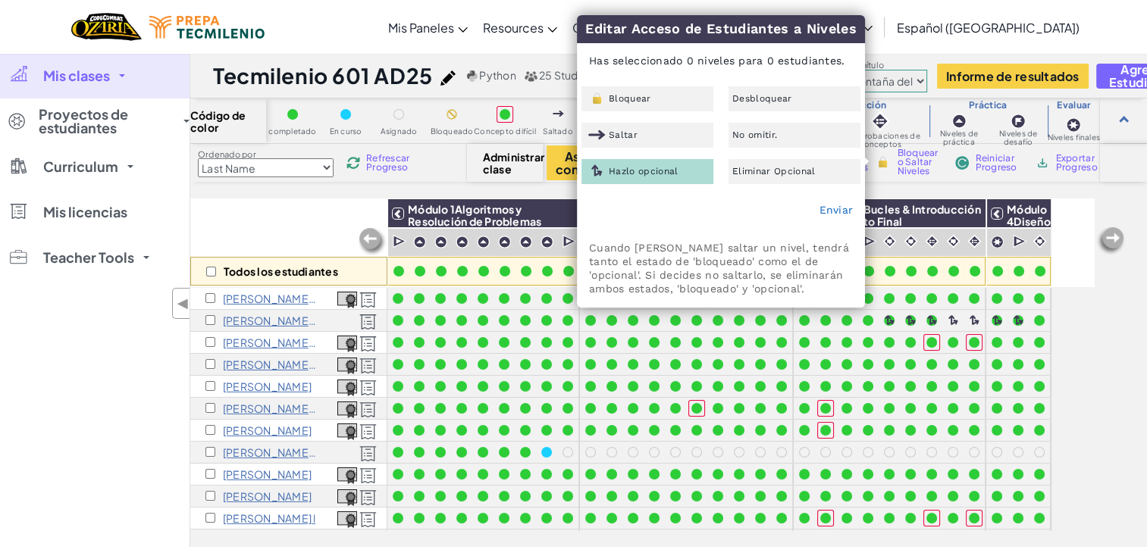
click at [133, 336] on div "Mis clases Todas las clases Tecmilenio 611 AD25 Tecmilenio 610 AD25 Tecmilenio …" at bounding box center [94, 300] width 189 height 494
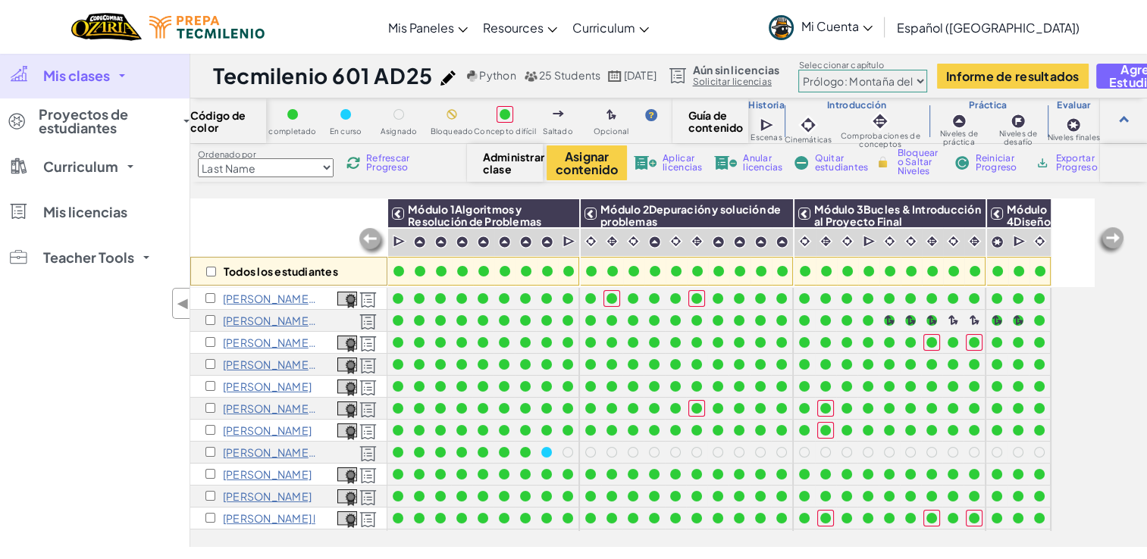
click at [391, 167] on span "Refrescar Progreso" at bounding box center [389, 163] width 47 height 18
click at [391, 162] on span "Refrescar Progreso" at bounding box center [389, 163] width 47 height 18
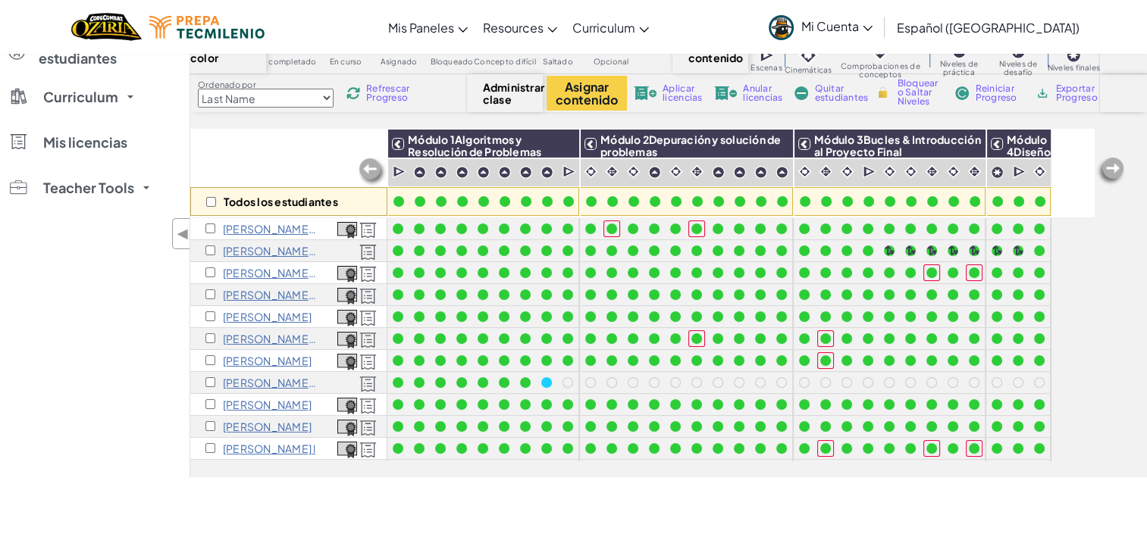
scroll to position [67, 0]
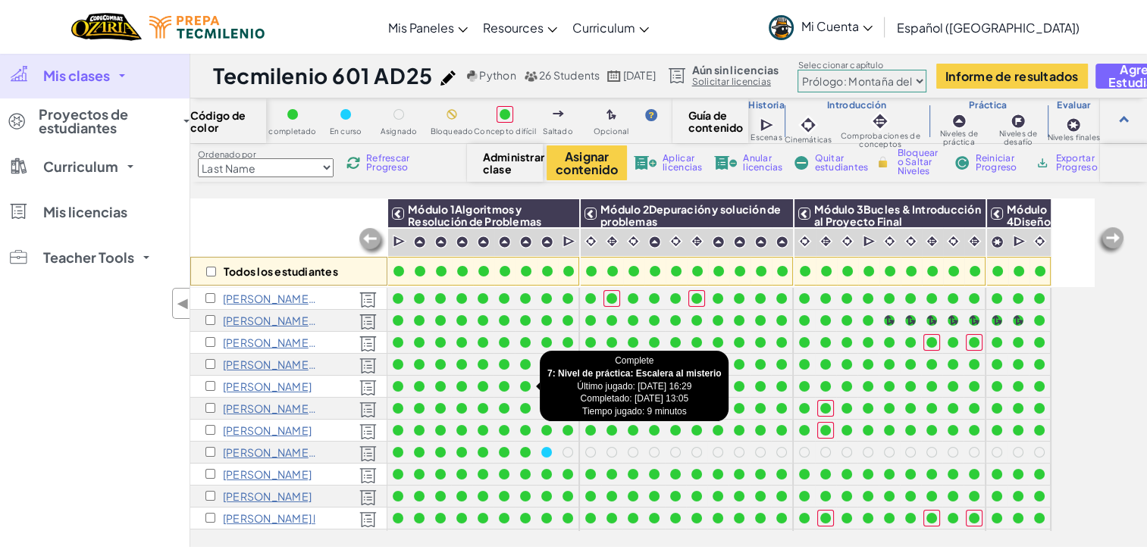
click at [523, 377] on div at bounding box center [525, 386] width 21 height 21
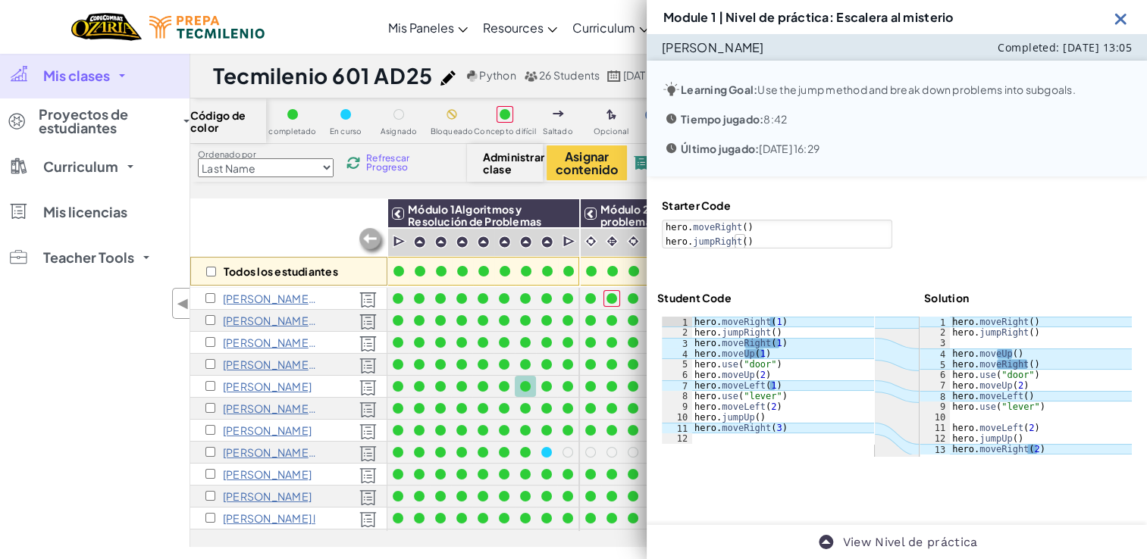
drag, startPoint x: 523, startPoint y: 377, endPoint x: 249, endPoint y: 531, distance: 314.6
click at [523, 377] on div at bounding box center [525, 386] width 21 height 21
click at [92, 340] on div "Mis clases Todas las clases Tecmilenio 611 AD25 Tecmilenio 610 AD25 Tecmilenio …" at bounding box center [94, 300] width 189 height 494
click at [1125, 17] on img at bounding box center [1120, 18] width 19 height 19
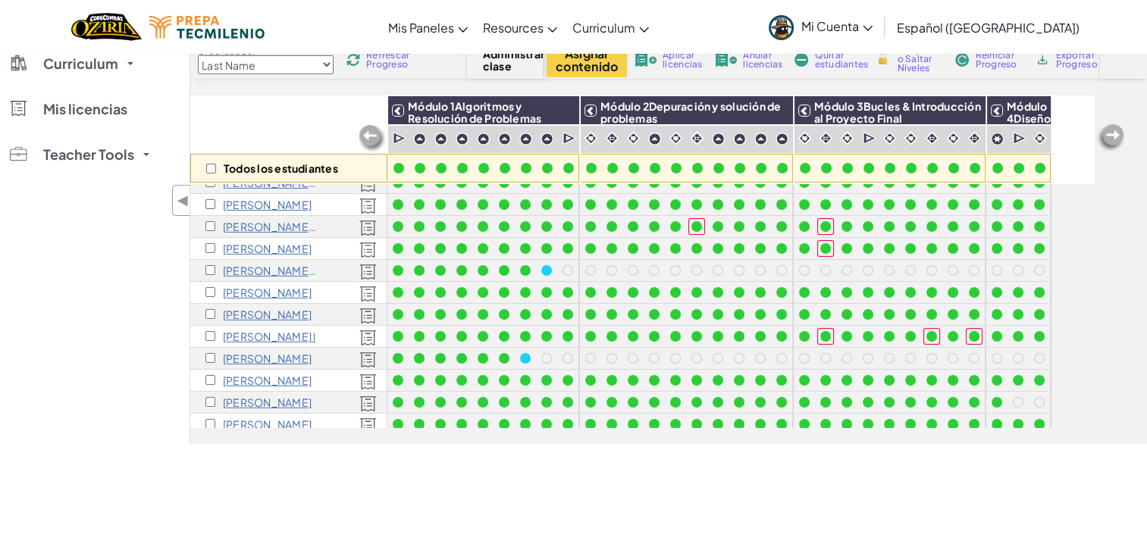
scroll to position [108, 0]
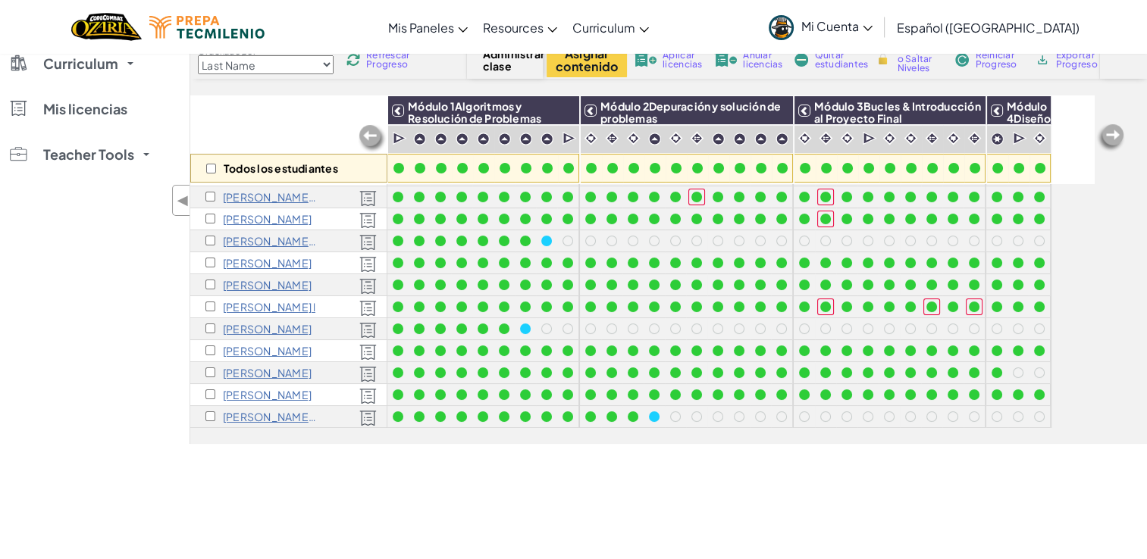
click at [377, 62] on span "Refrescar Progreso" at bounding box center [389, 60] width 47 height 18
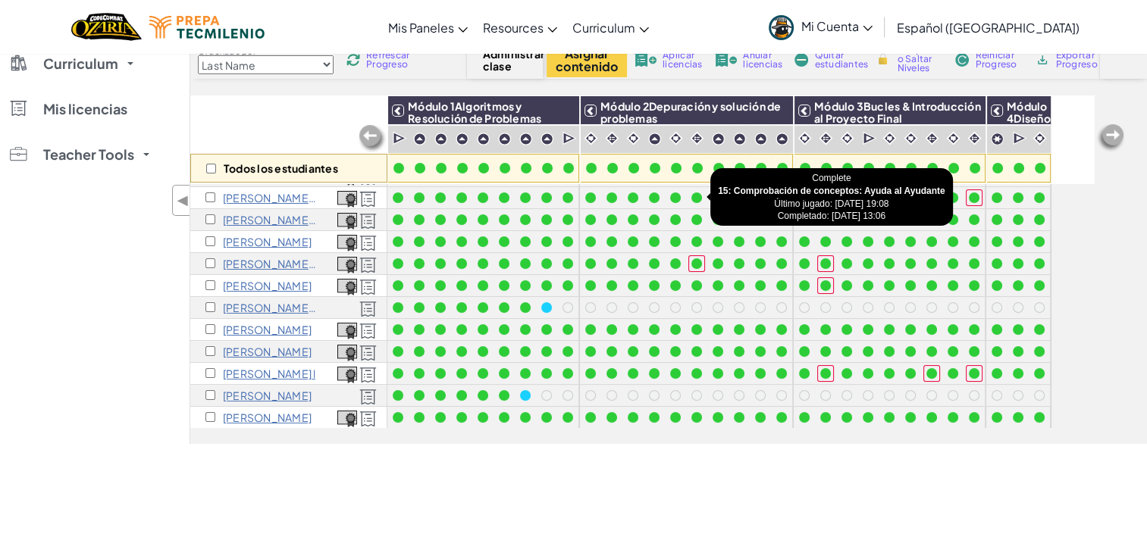
scroll to position [39, 0]
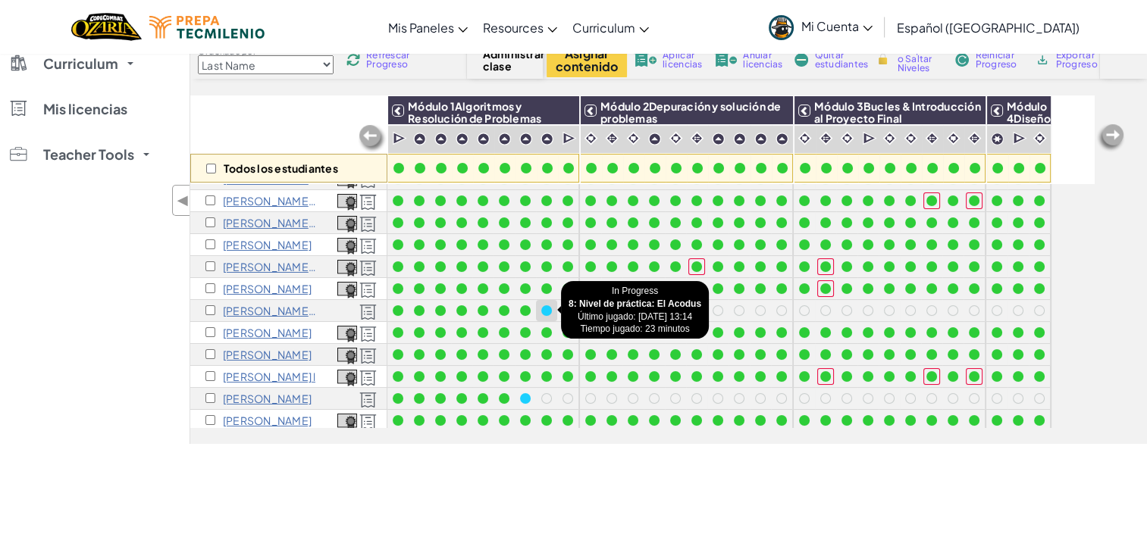
click at [546, 308] on div at bounding box center [546, 310] width 11 height 11
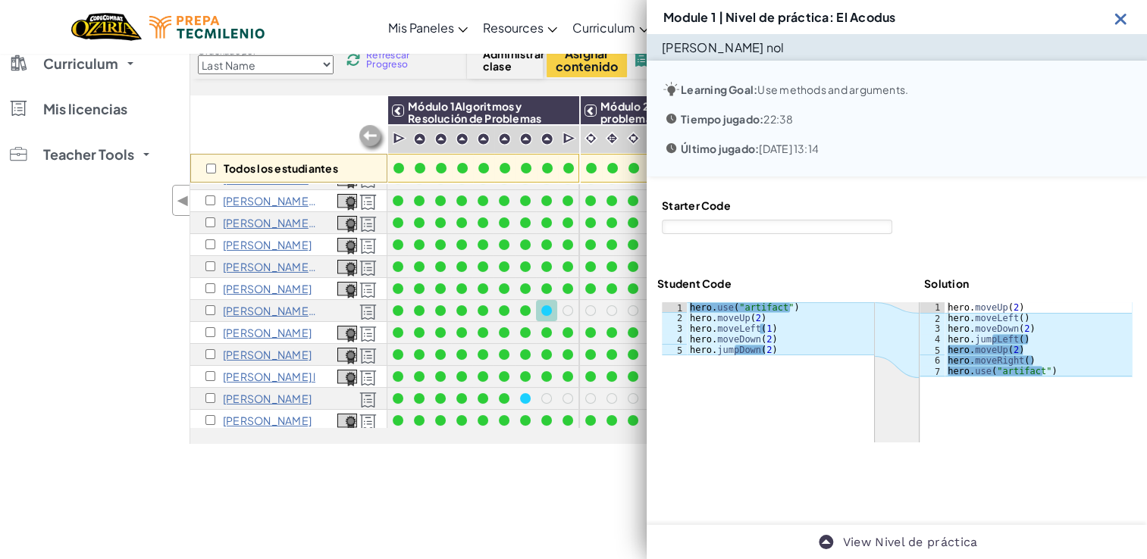
click at [1122, 14] on img at bounding box center [1120, 18] width 19 height 19
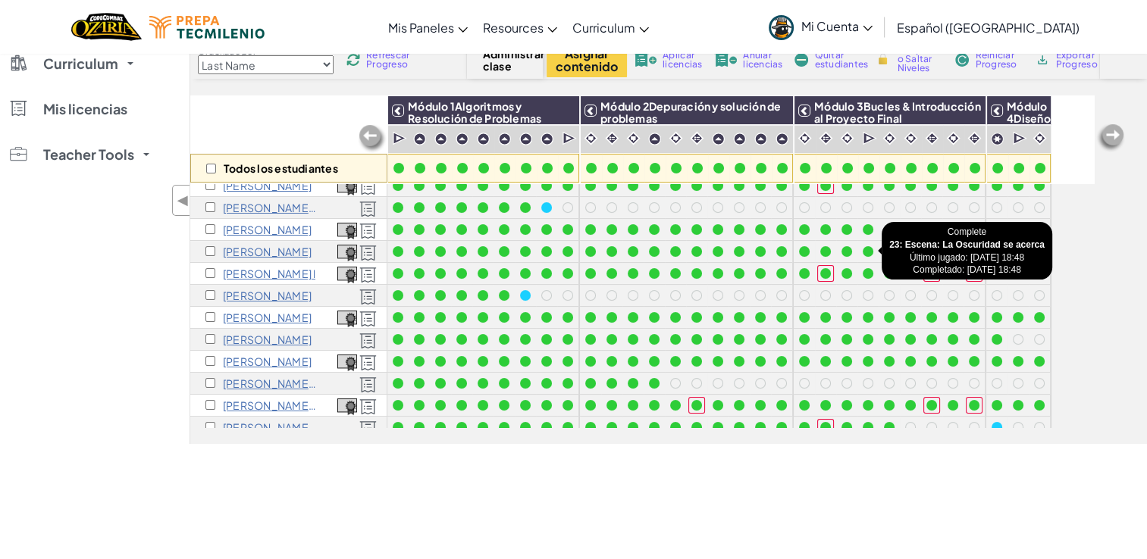
scroll to position [142, 0]
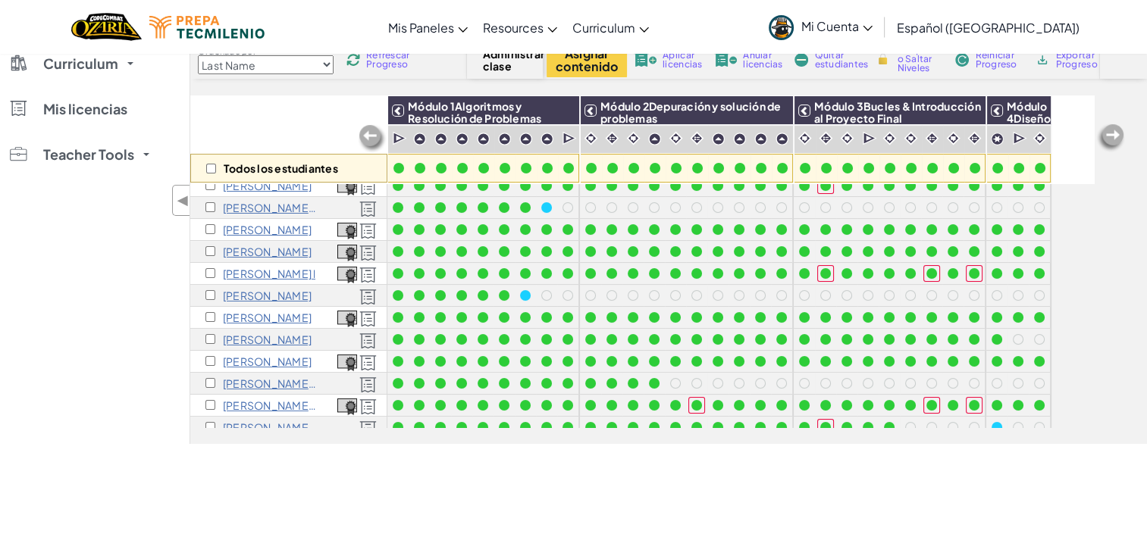
click at [379, 61] on span "Refrescar Progreso" at bounding box center [389, 60] width 47 height 18
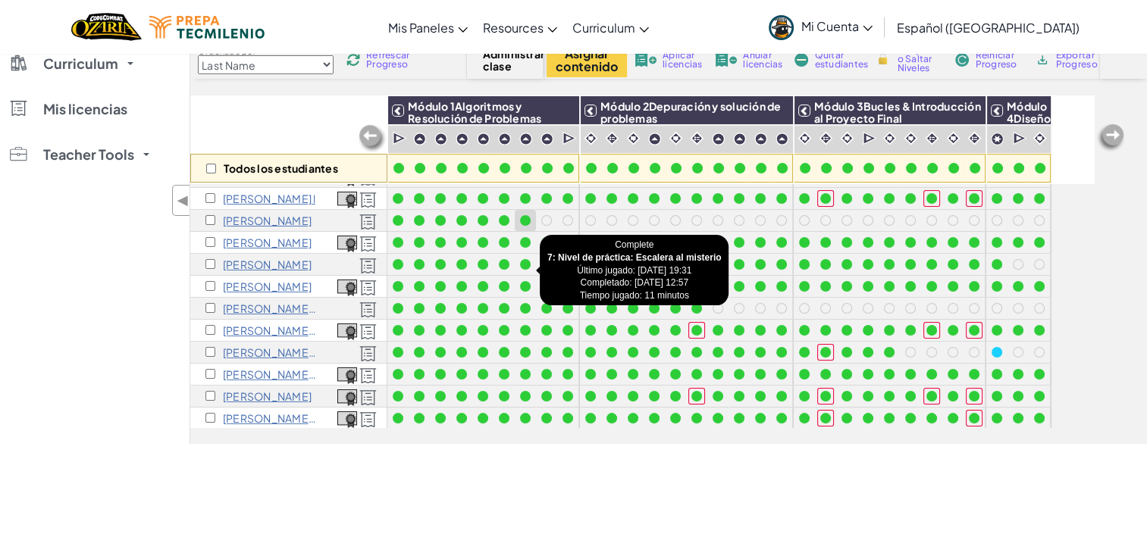
scroll to position [240, 0]
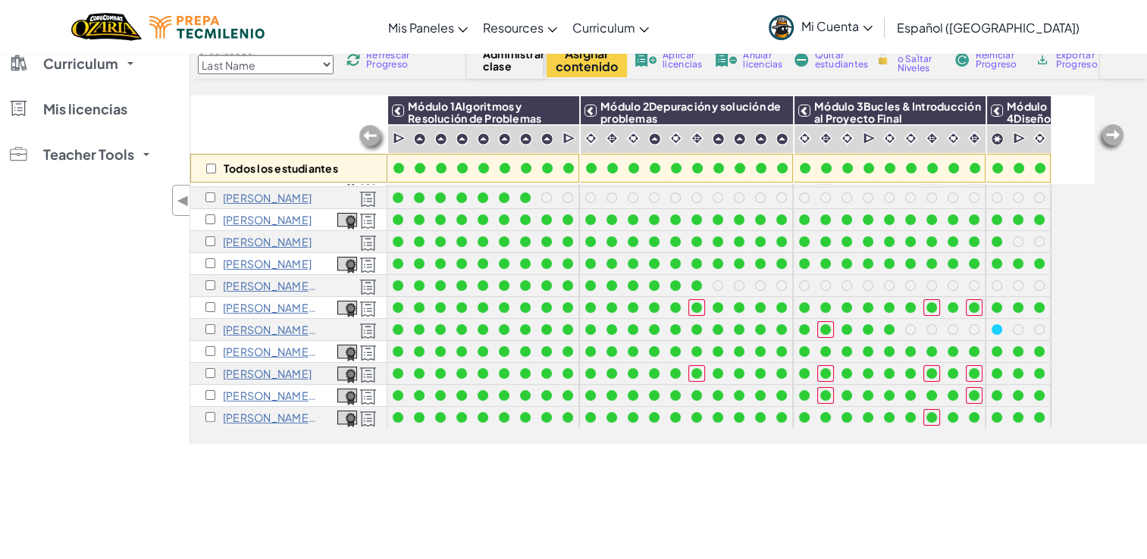
click at [391, 59] on span "Refrescar Progreso" at bounding box center [389, 60] width 47 height 18
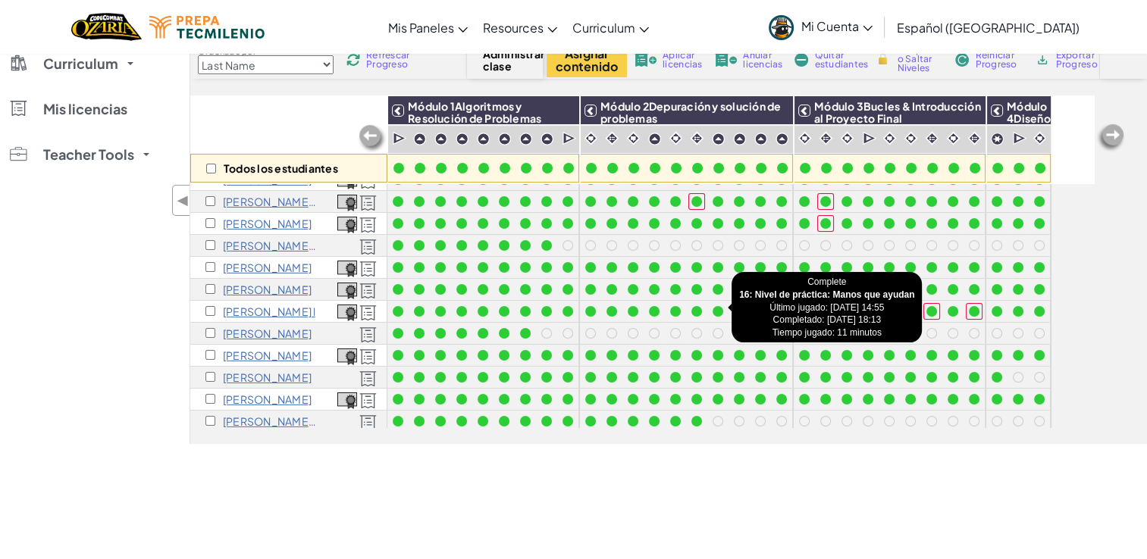
scroll to position [107, 0]
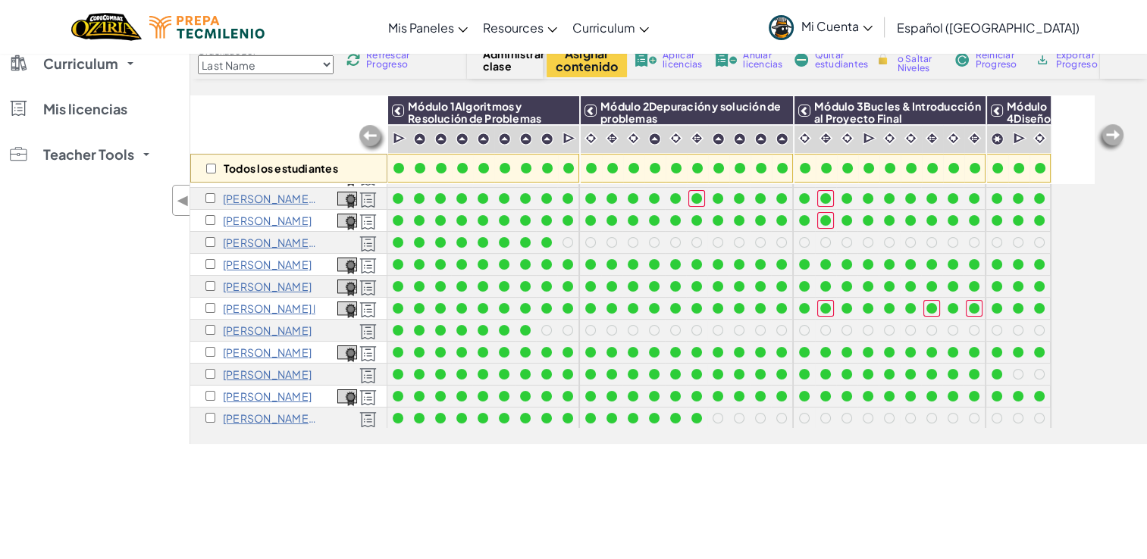
click at [398, 59] on span "Refrescar Progreso" at bounding box center [389, 60] width 47 height 18
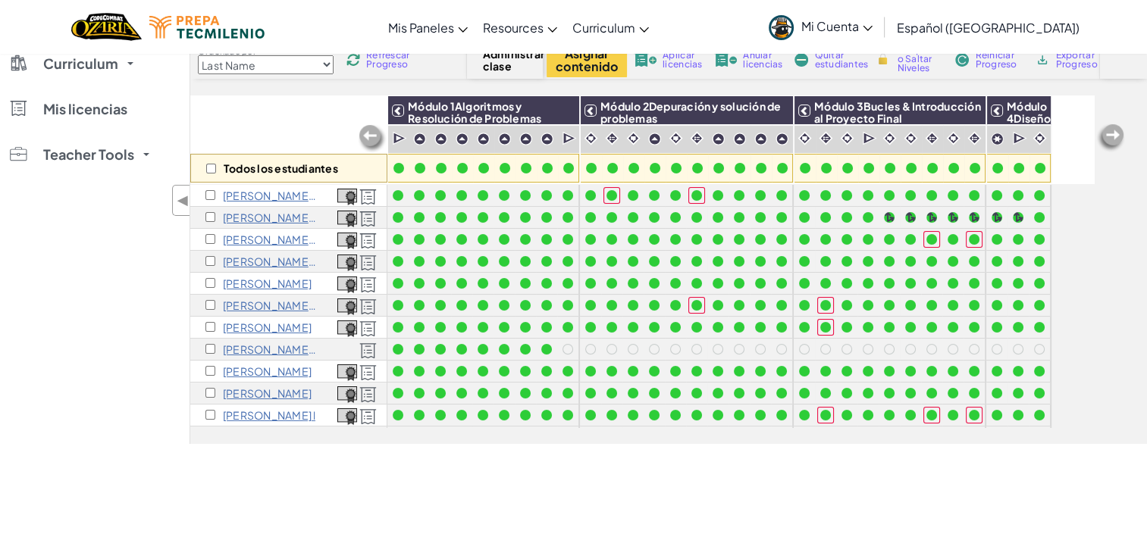
scroll to position [0, 0]
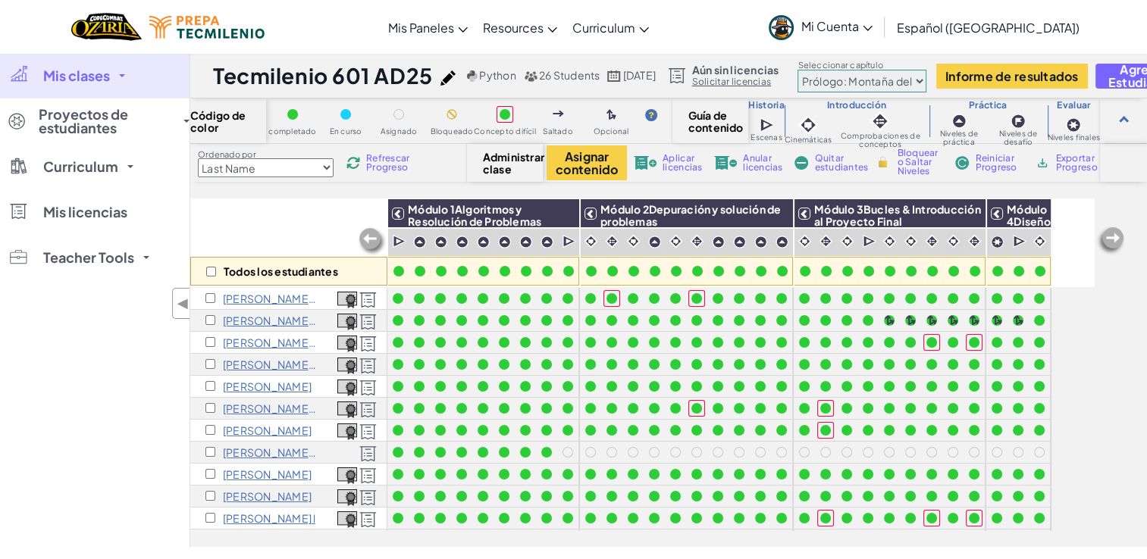
click at [926, 78] on select "Prólogo: Montaña del cielo Capítulo 2: Los Bailarines de la Luna Capítulo 3: La…" at bounding box center [861, 81] width 129 height 23
select select "5d8a57abe8919b28d5113af1"
click at [862, 70] on select "Prólogo: Montaña del cielo Capítulo 2: Los Bailarines de la Luna Capítulo 3: La…" at bounding box center [861, 81] width 129 height 23
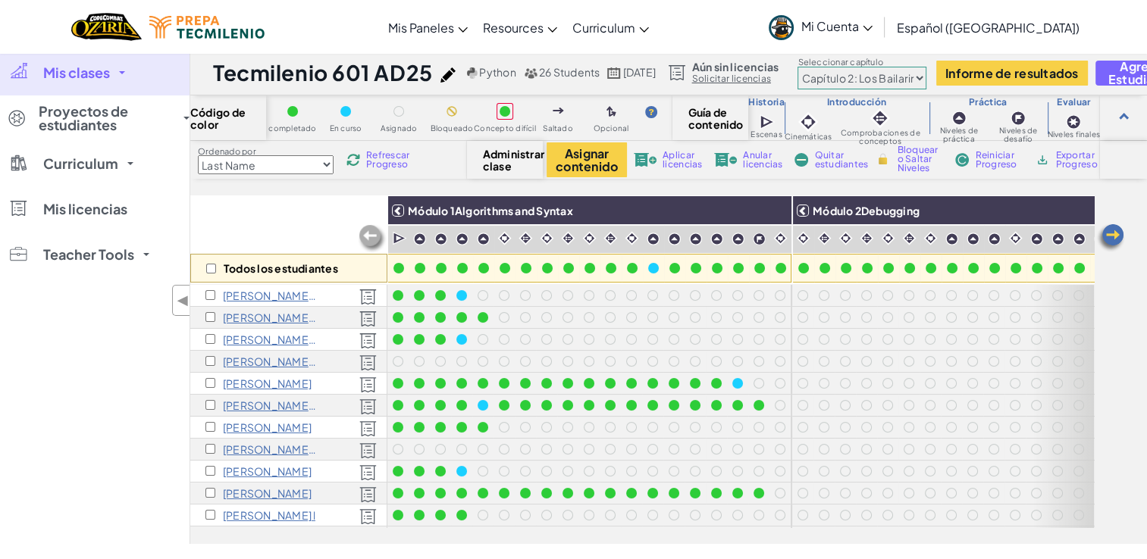
click at [391, 151] on span "Refrescar Progreso" at bounding box center [389, 160] width 47 height 18
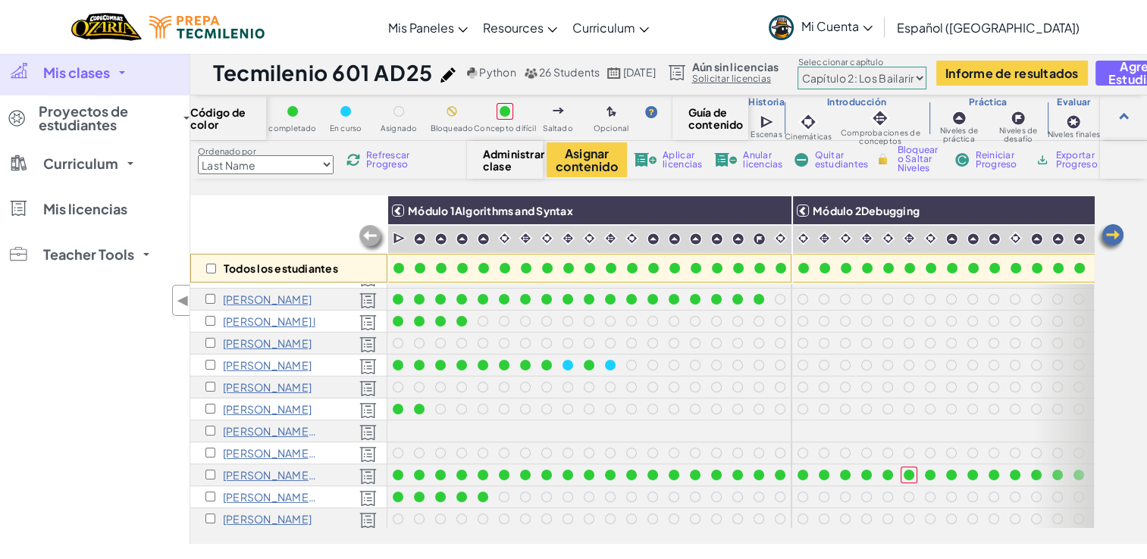
scroll to position [197, 0]
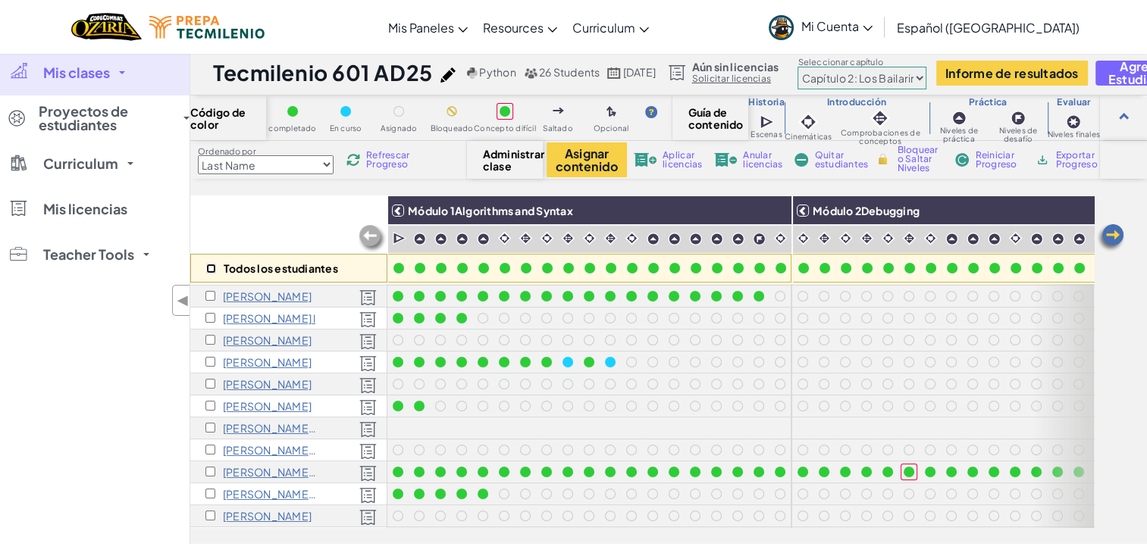
click at [213, 271] on input "checkbox" at bounding box center [211, 269] width 10 height 10
checkbox input "true"
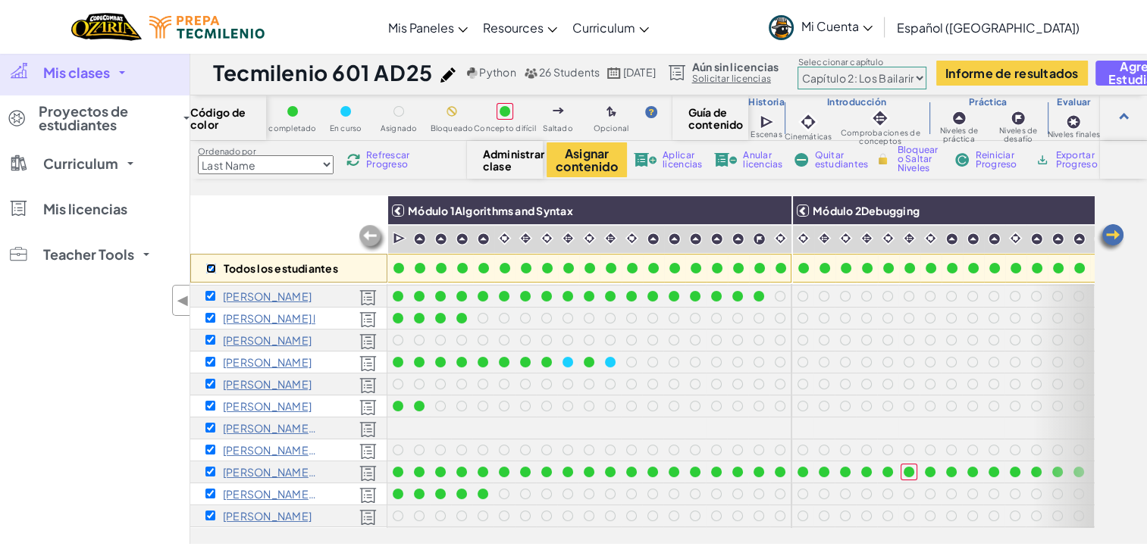
checkbox input "true"
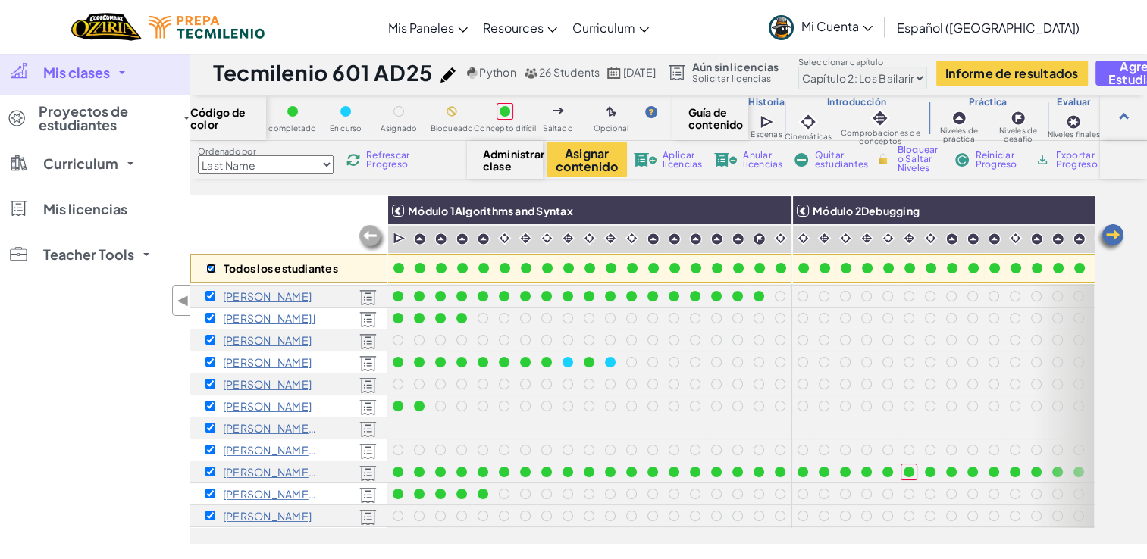
checkbox input "true"
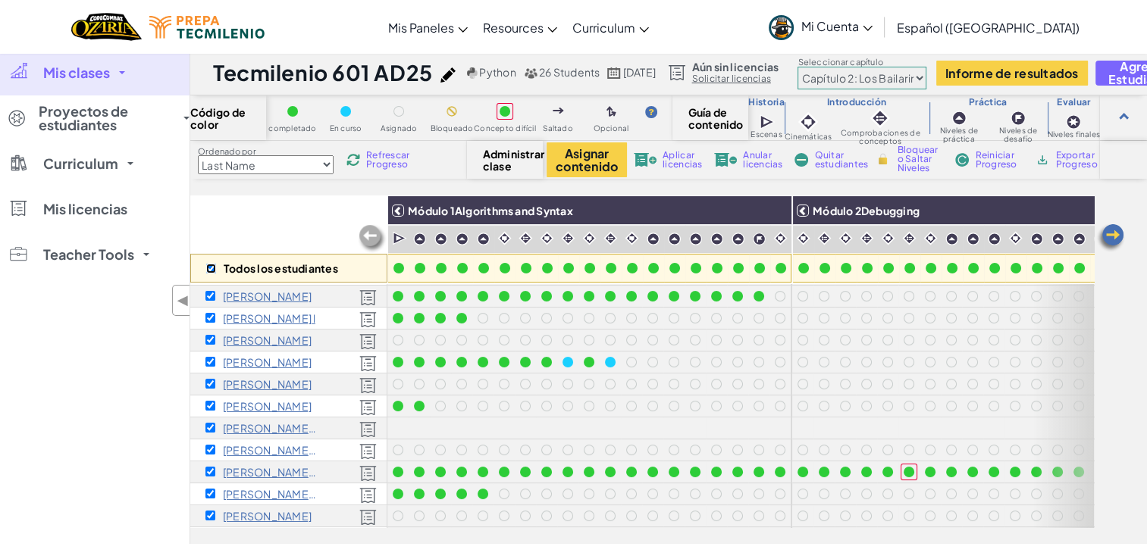
checkbox input "true"
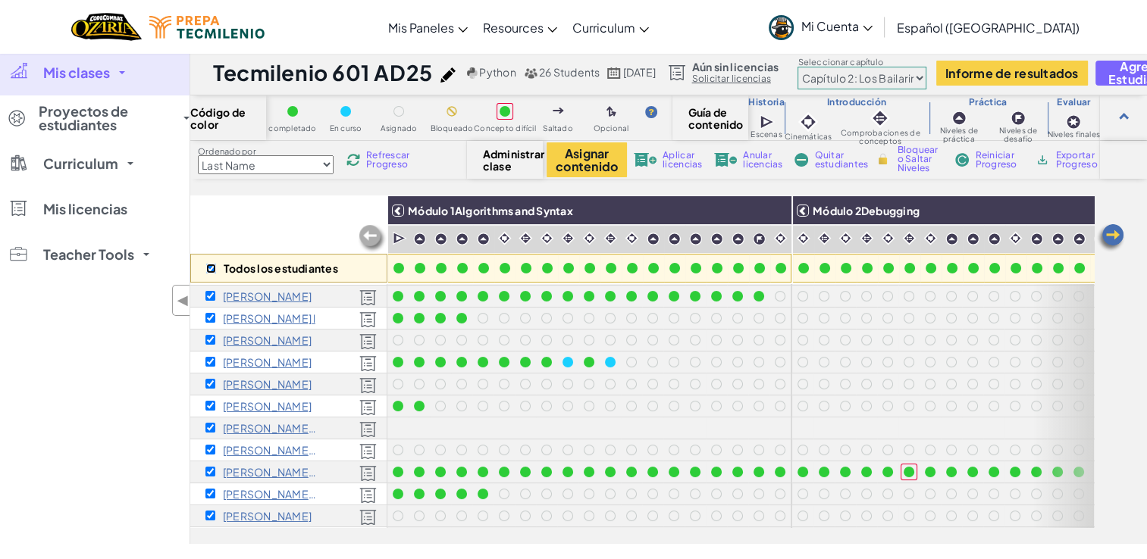
checkbox input "true"
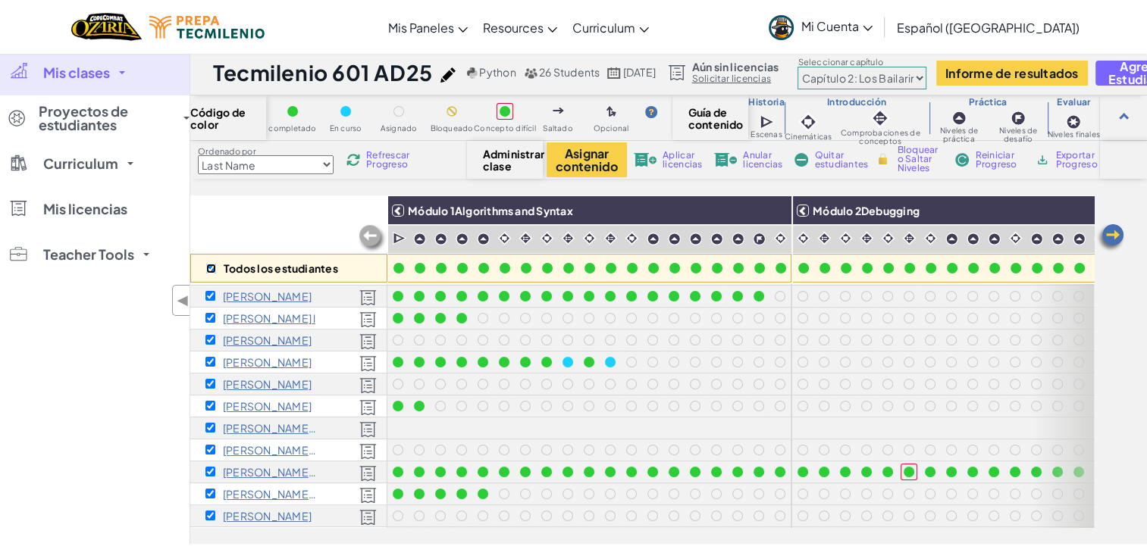
checkbox input "true"
click at [210, 265] on input "checkbox" at bounding box center [211, 269] width 10 height 10
checkbox input "false"
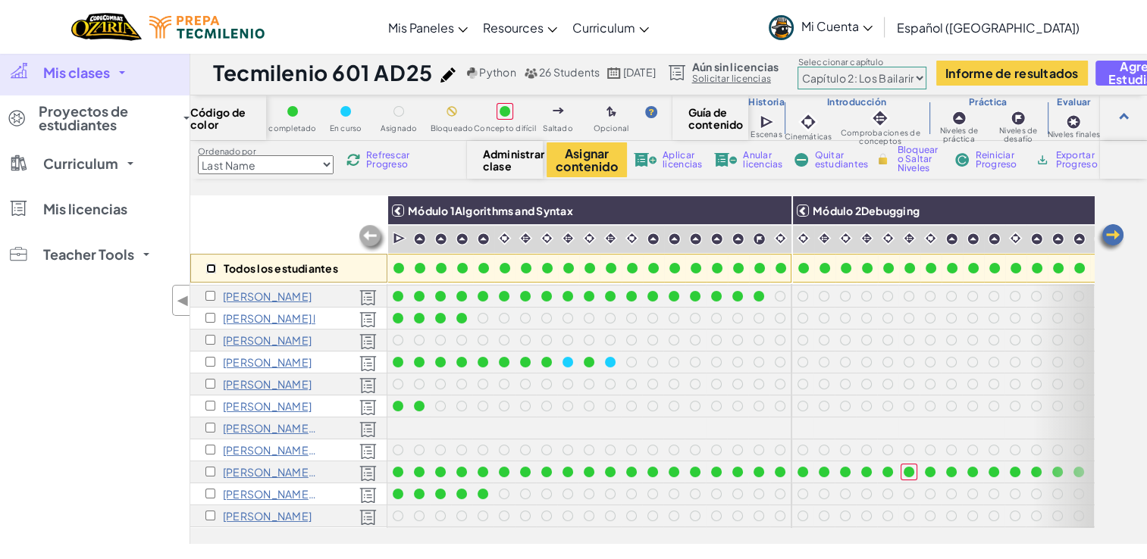
checkbox input "false"
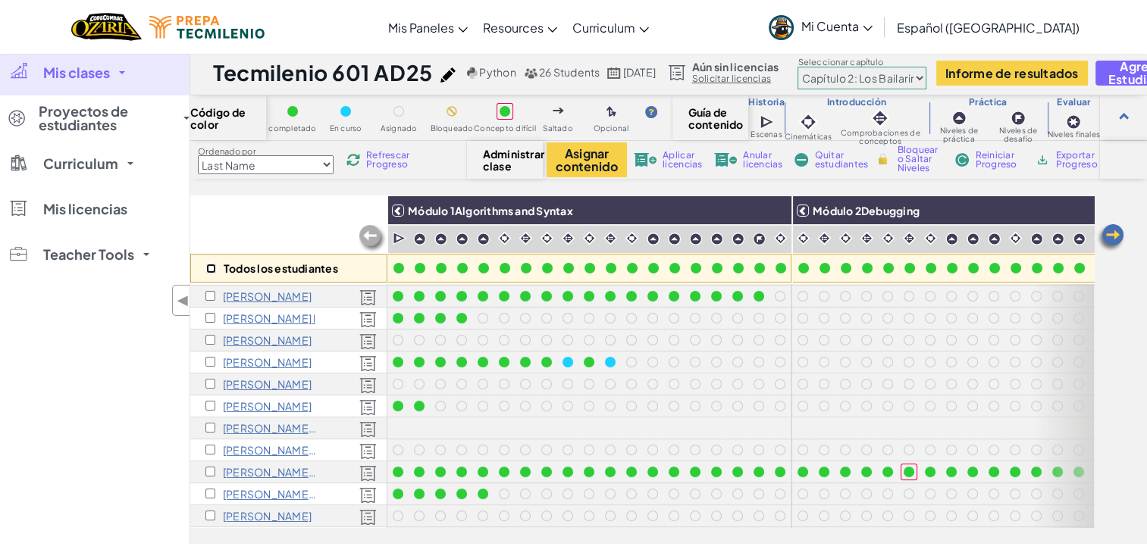
checkbox input "false"
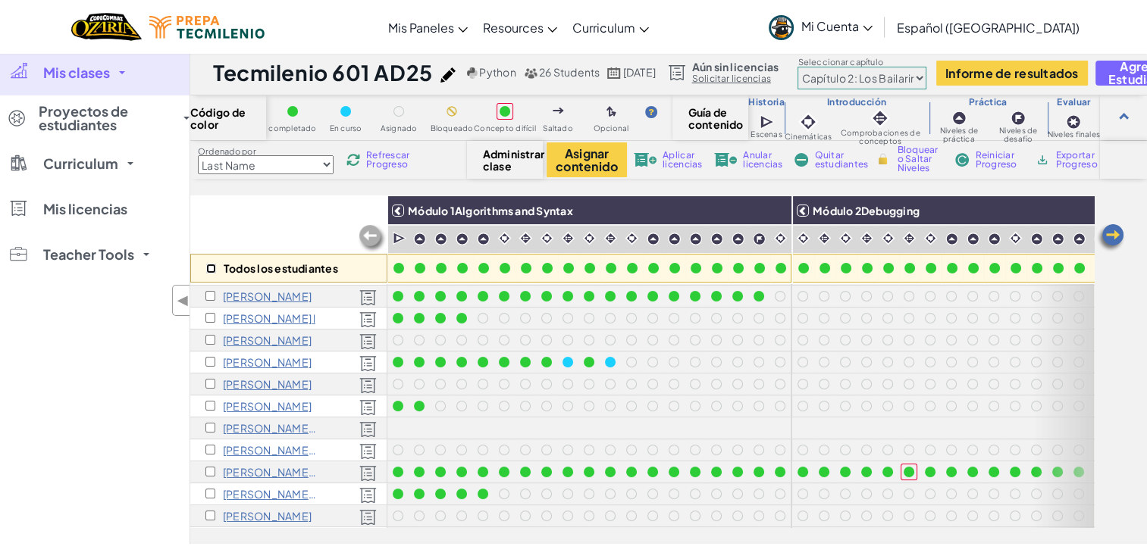
checkbox input "false"
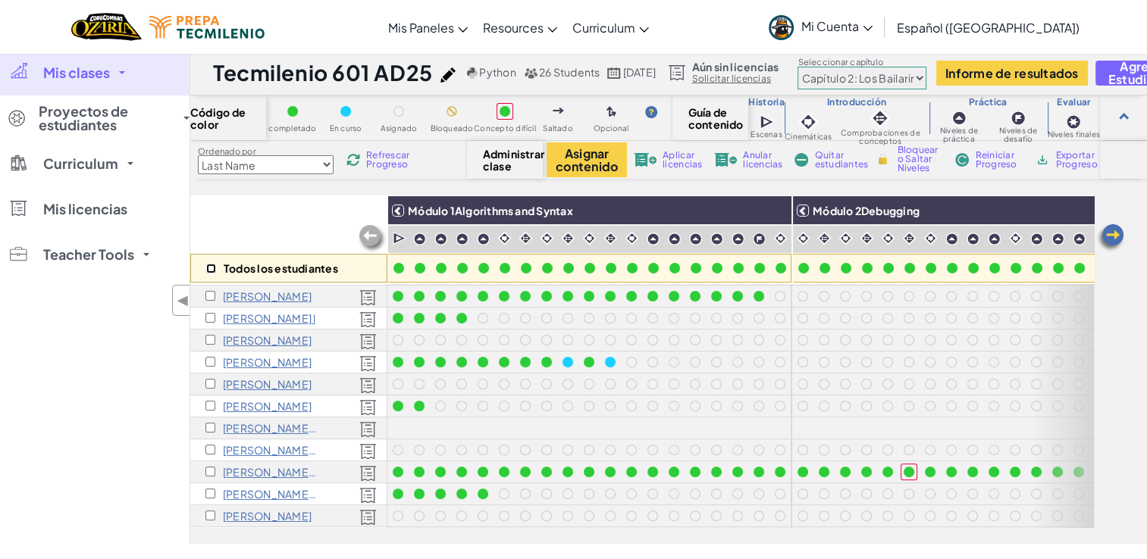
checkbox input "false"
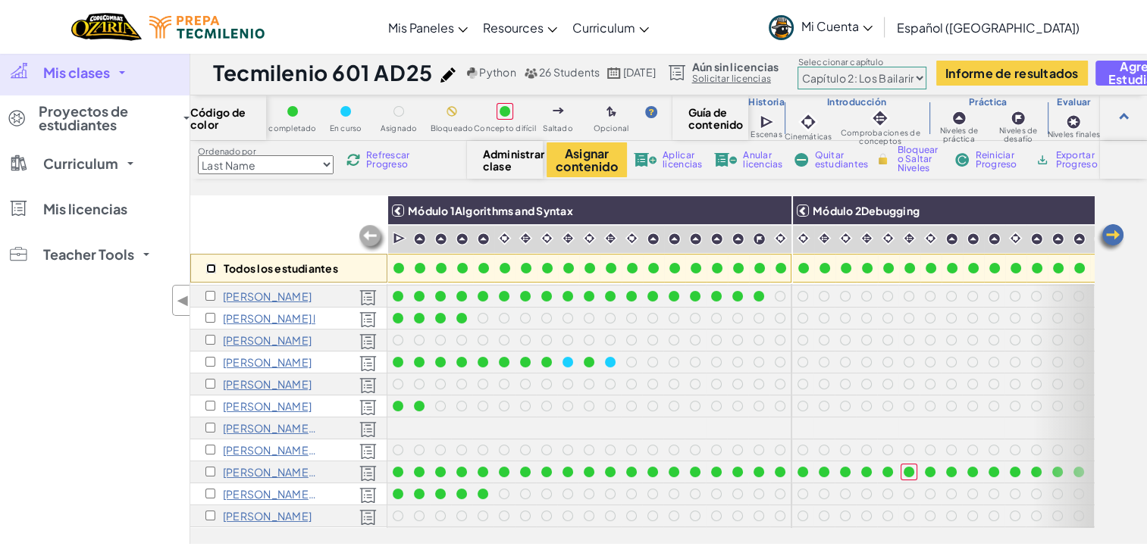
checkbox input "false"
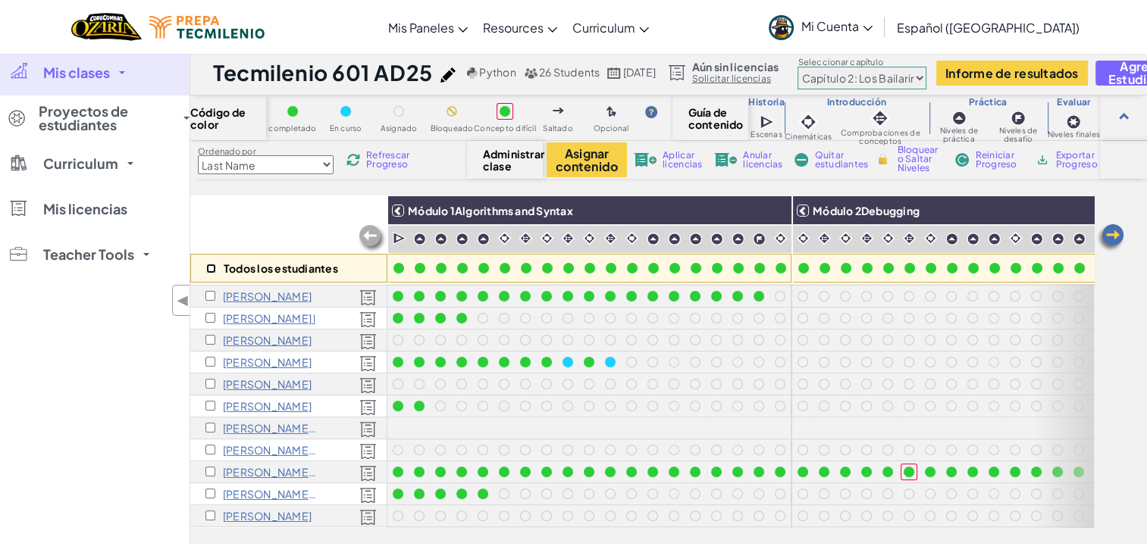
checkbox input "false"
click at [210, 427] on input "checkbox" at bounding box center [210, 428] width 10 height 10
checkbox input "true"
click at [590, 163] on button "Asignar contenido" at bounding box center [586, 159] width 80 height 35
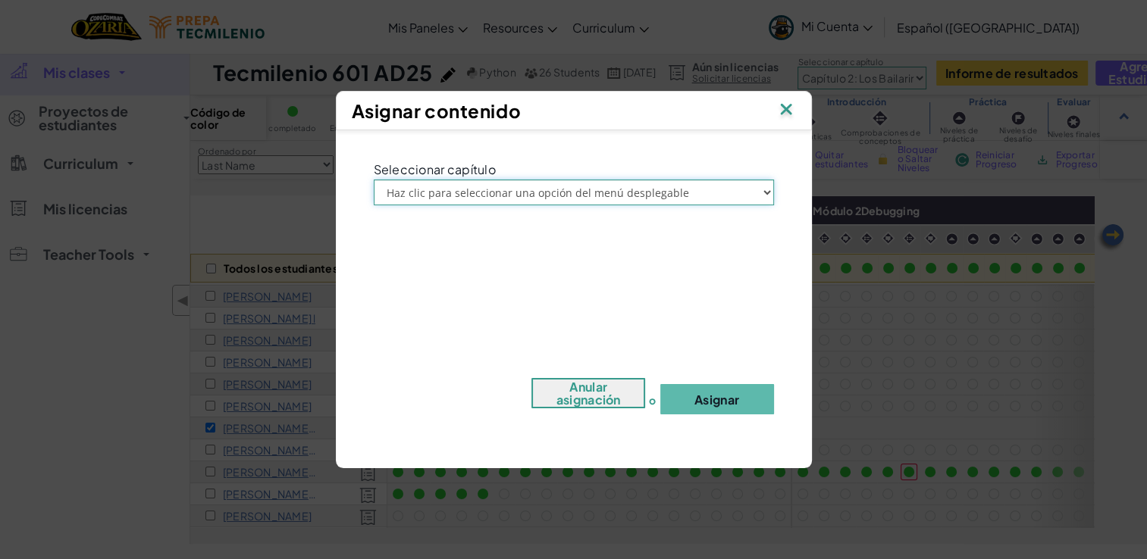
click at [647, 186] on select "Haz clic para seleccionar una opción del menú desplegable Prólogo: Montaña del …" at bounding box center [574, 193] width 400 height 26
select select "Chapter 2: The Moon Dancers"
click at [374, 180] on select "Haz clic para seleccionar una opción del menú desplegable Prólogo: Montaña del …" at bounding box center [574, 193] width 400 height 26
click at [734, 405] on button "Asignar" at bounding box center [717, 399] width 114 height 30
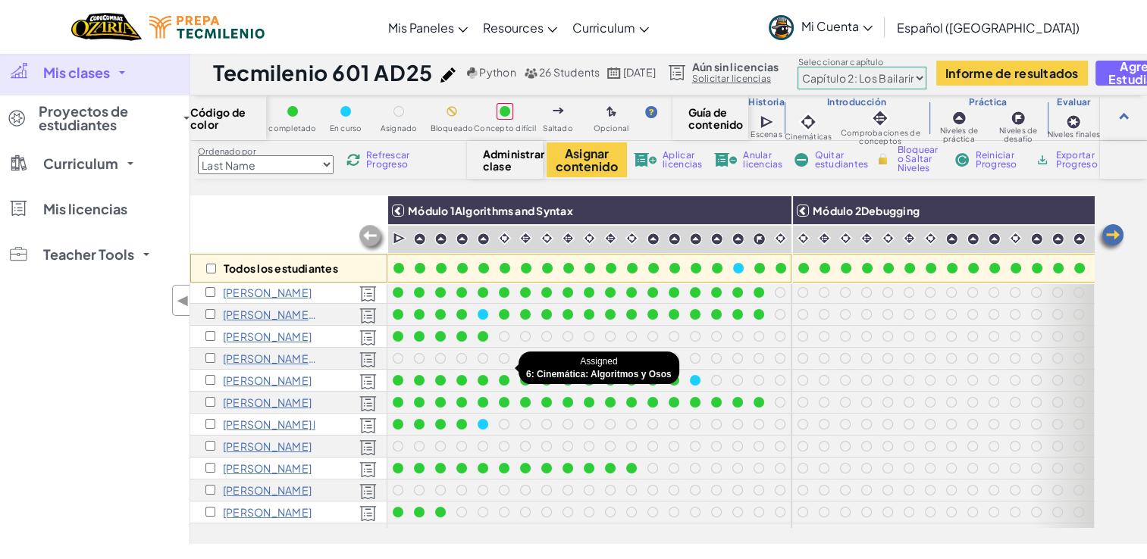
scroll to position [79, 0]
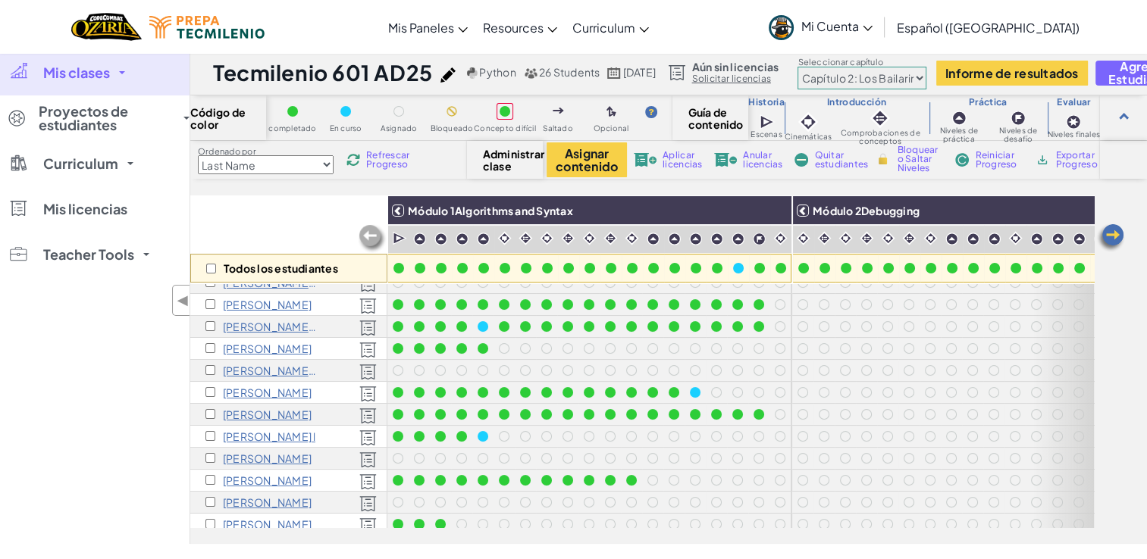
click at [926, 77] on select "Prólogo: Montaña del cielo Capítulo 2: Los Bailarines de la Luna Capítulo 3: La…" at bounding box center [861, 78] width 129 height 23
select select "5d41d731a8d1836b5aa3cba1"
click at [862, 67] on select "Prólogo: Montaña del cielo Capítulo 2: Los Bailarines de la Luna Capítulo 3: La…" at bounding box center [861, 78] width 129 height 23
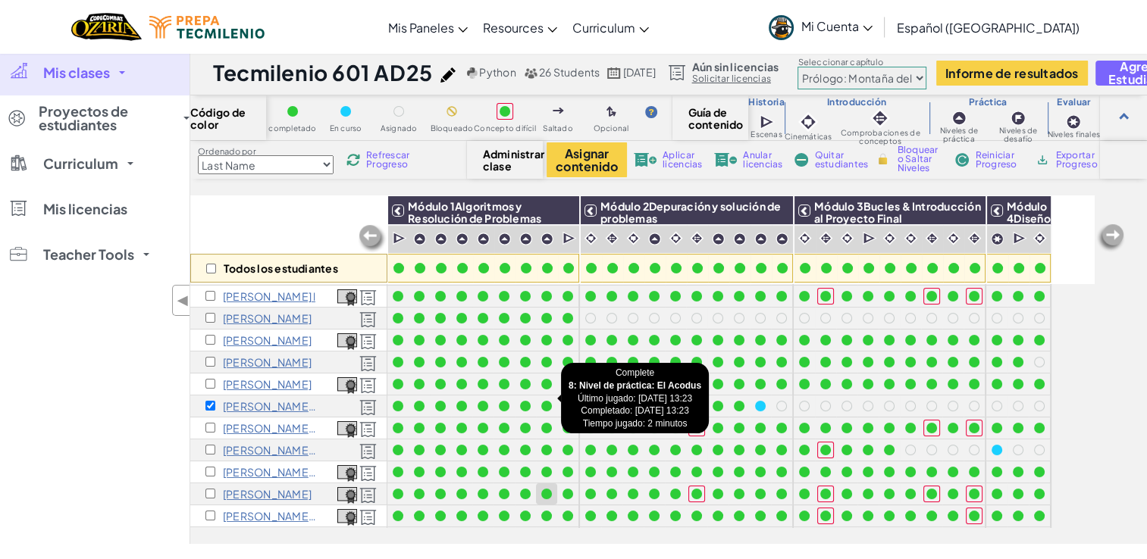
scroll to position [218, 0]
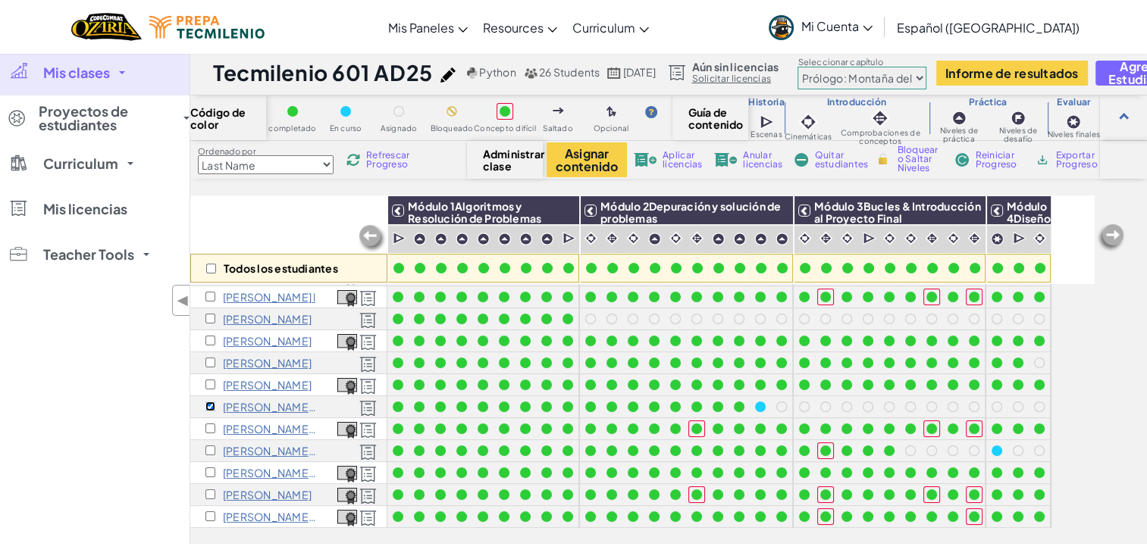
click at [208, 402] on input "checkbox" at bounding box center [210, 407] width 10 height 10
checkbox input "false"
click at [380, 154] on span "Refrescar Progreso" at bounding box center [389, 160] width 47 height 18
click at [392, 158] on span "Refrescar Progreso" at bounding box center [389, 160] width 47 height 18
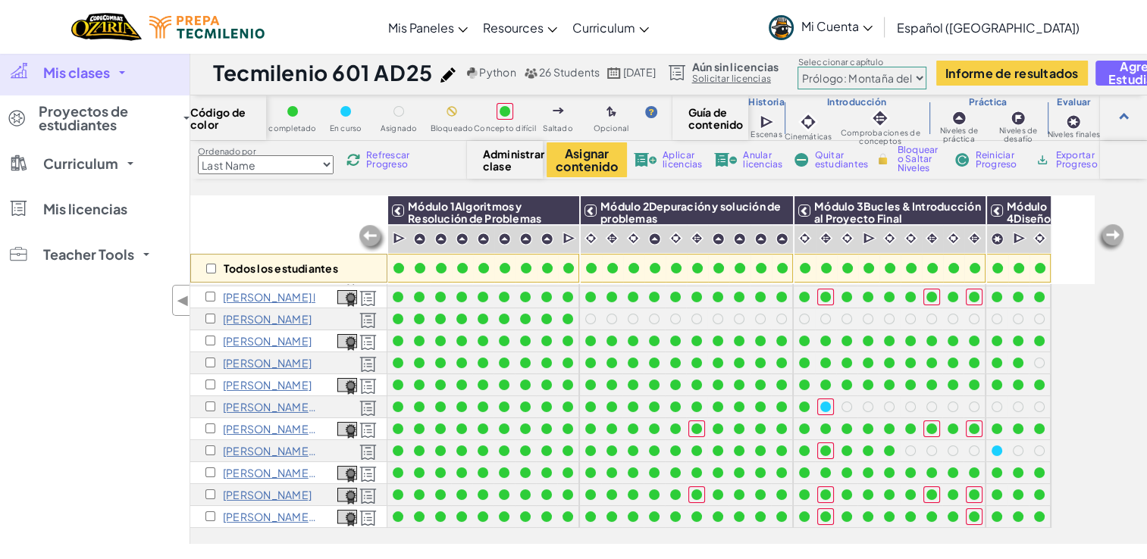
click at [392, 158] on span "Refrescar Progreso" at bounding box center [389, 160] width 47 height 18
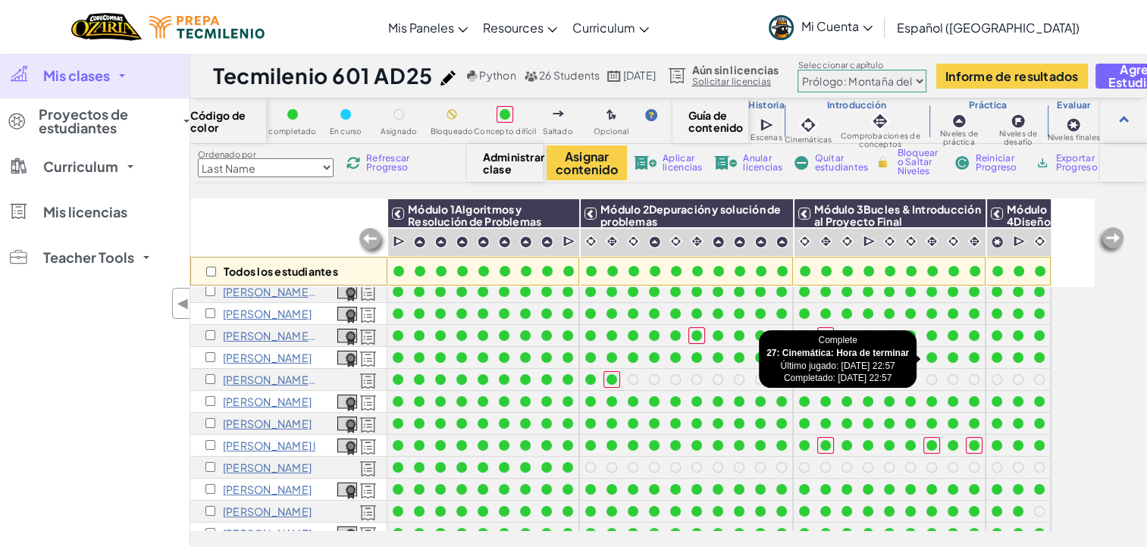
scroll to position [74, 0]
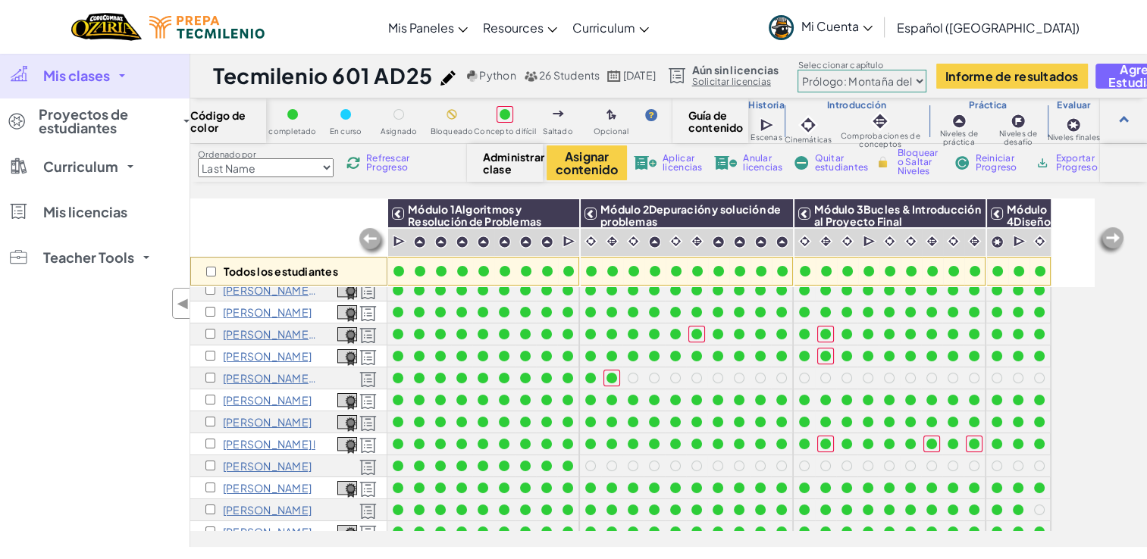
click at [391, 164] on span "Refrescar Progreso" at bounding box center [389, 163] width 47 height 18
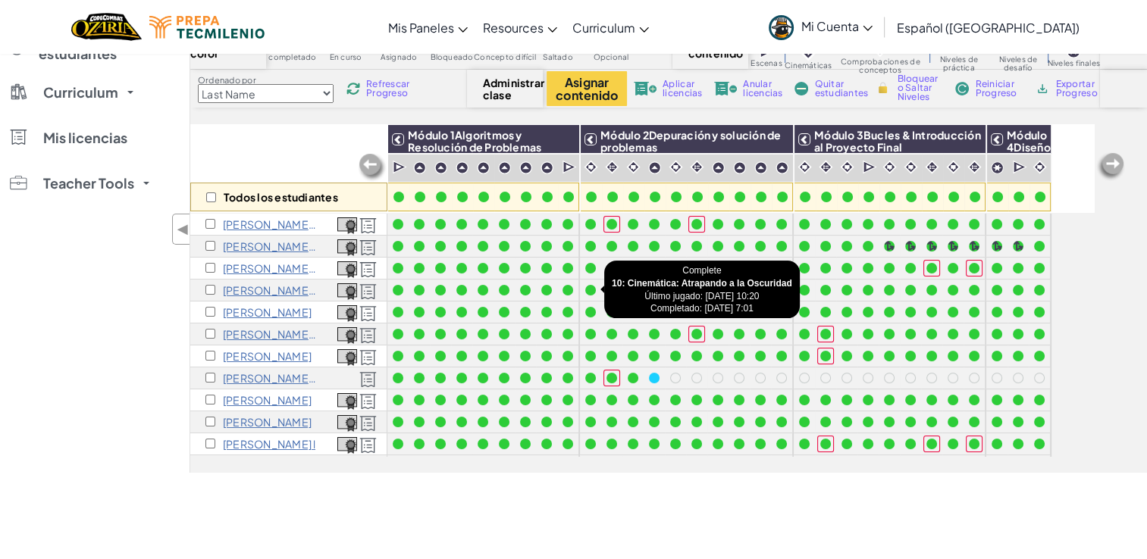
scroll to position [0, 0]
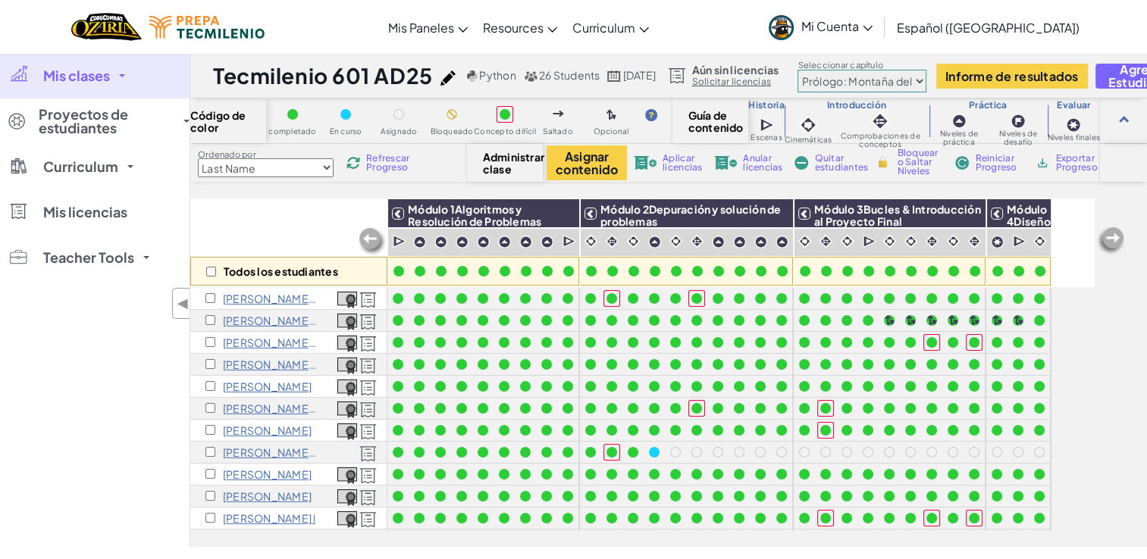
click at [872, 24] on span "Mi Cuenta" at bounding box center [836, 26] width 71 height 16
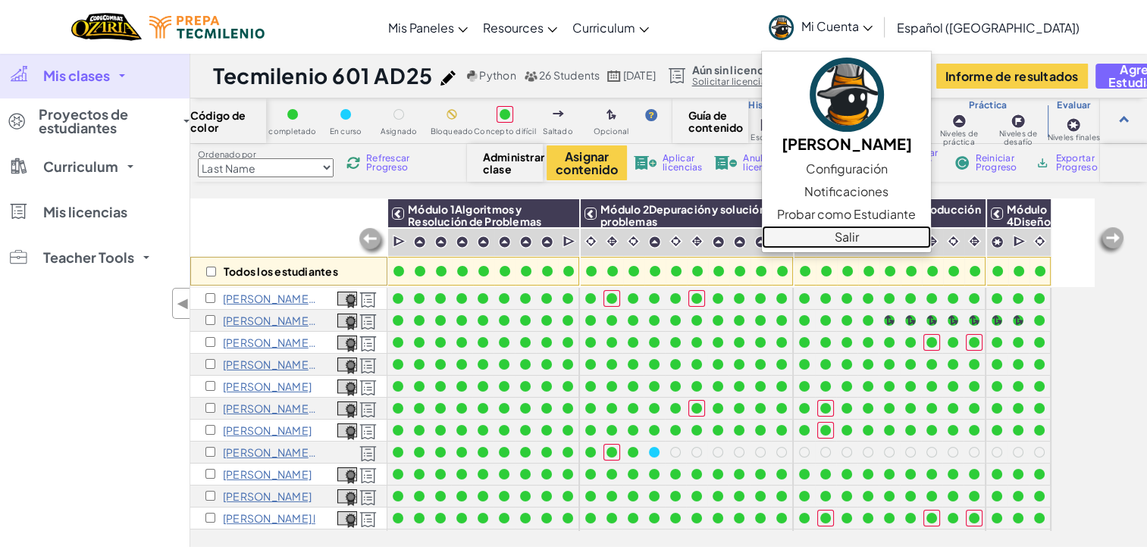
click at [913, 233] on link "Salir" at bounding box center [846, 237] width 169 height 23
